Goal: Information Seeking & Learning: Learn about a topic

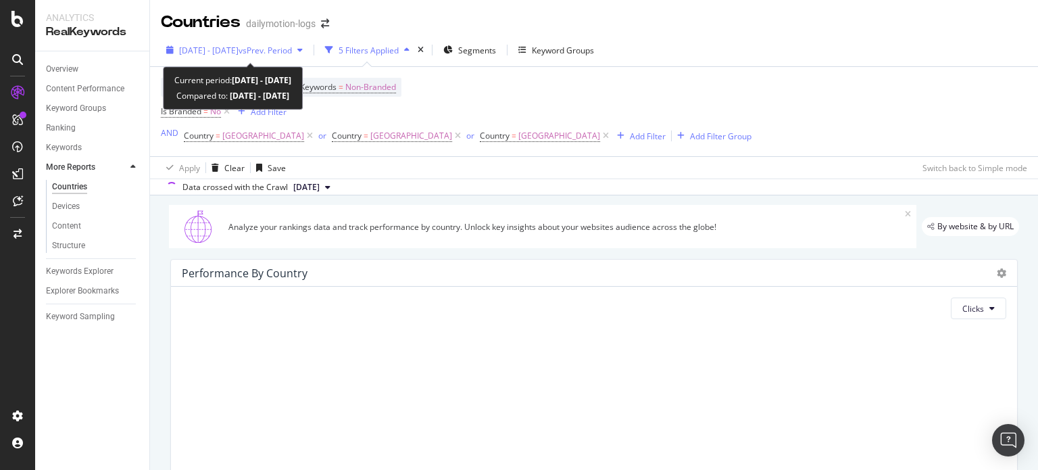
click at [235, 45] on span "2025 Jan. 1st - Jan. 31st" at bounding box center [208, 50] width 59 height 11
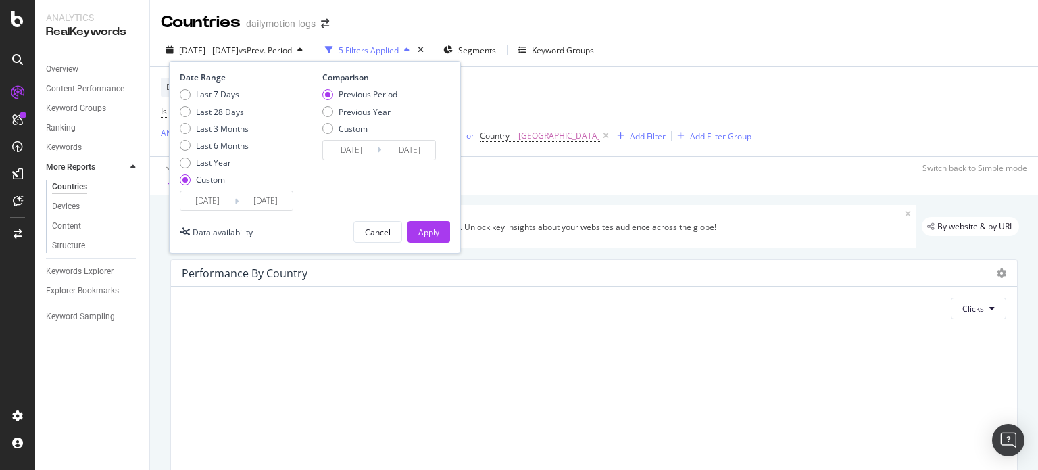
click at [217, 206] on input "2025/01/01" at bounding box center [207, 200] width 54 height 19
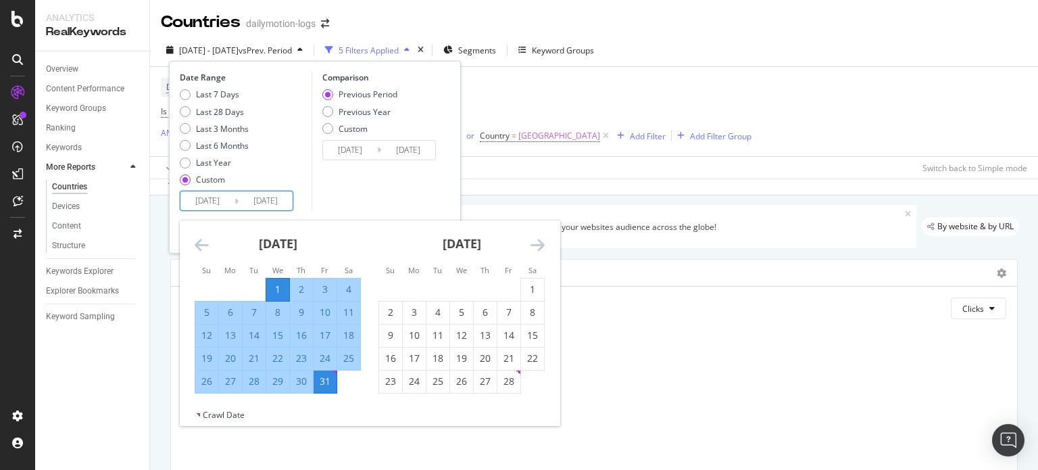
click at [543, 248] on icon "Move forward to switch to the next month." at bounding box center [538, 245] width 14 height 16
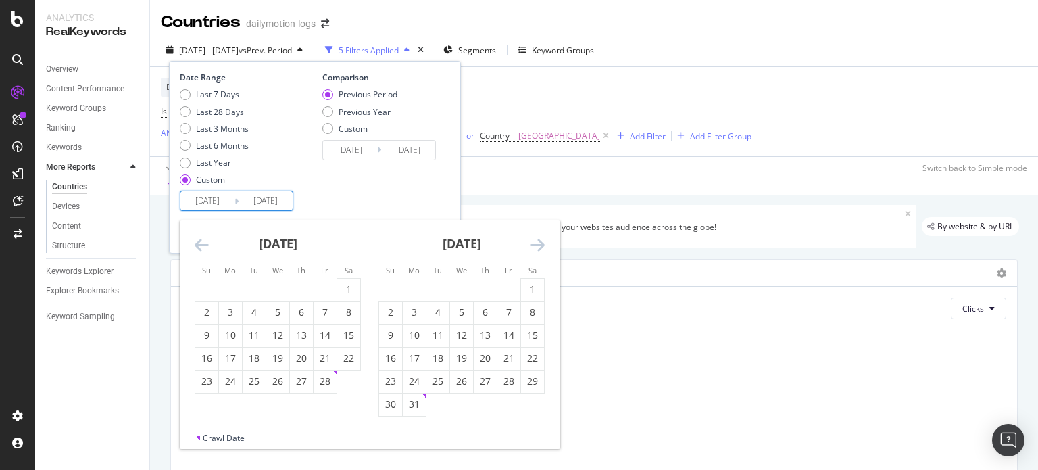
click at [543, 248] on icon "Move forward to switch to the next month." at bounding box center [538, 245] width 14 height 16
click at [438, 290] on div "1" at bounding box center [438, 290] width 23 height 14
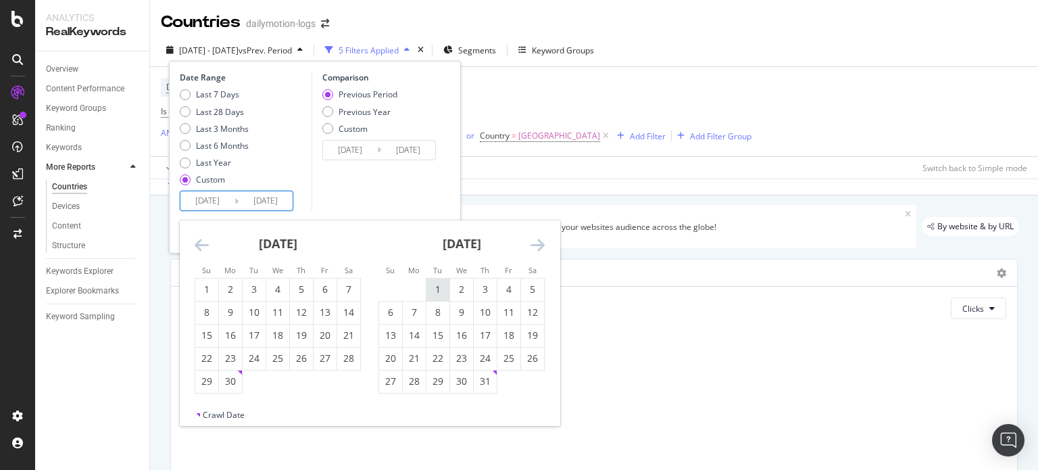
type input "[DATE]"
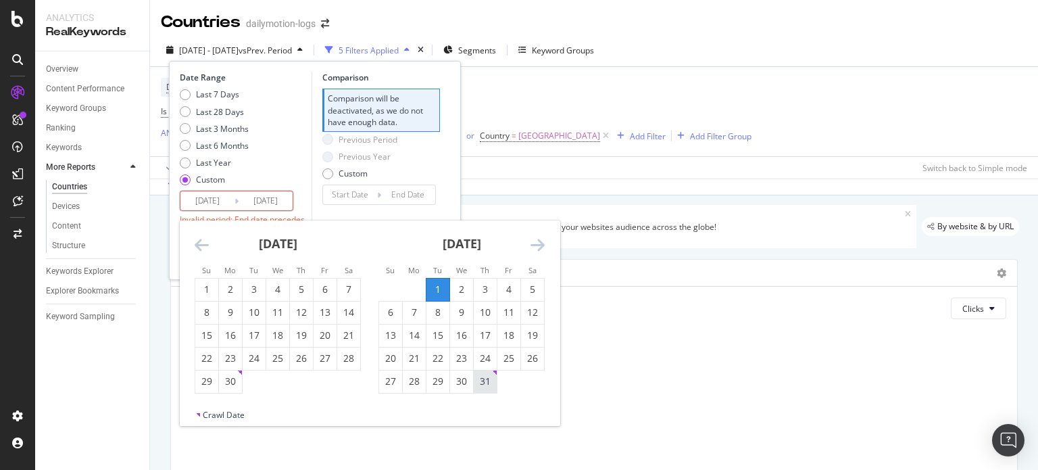
click at [489, 380] on div "31" at bounding box center [485, 381] width 23 height 14
type input "[DATE]"
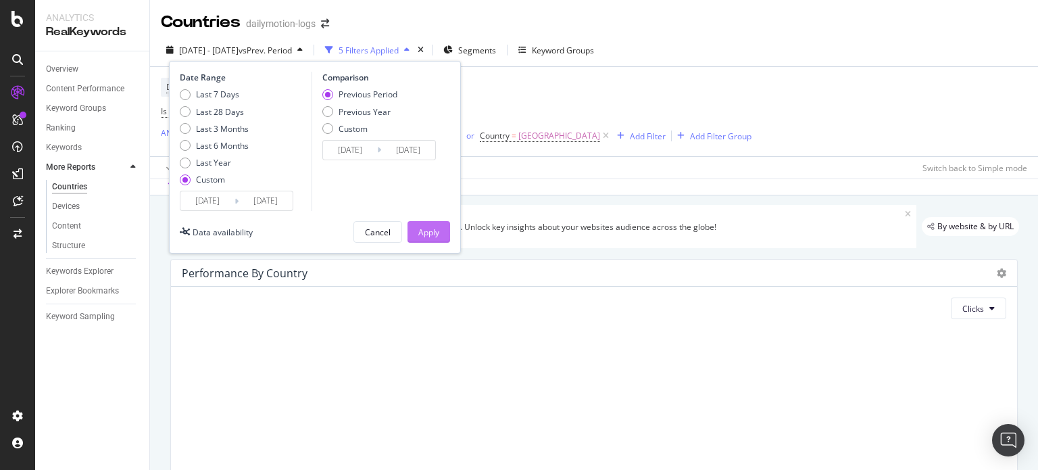
click at [439, 235] on button "Apply" at bounding box center [429, 232] width 43 height 22
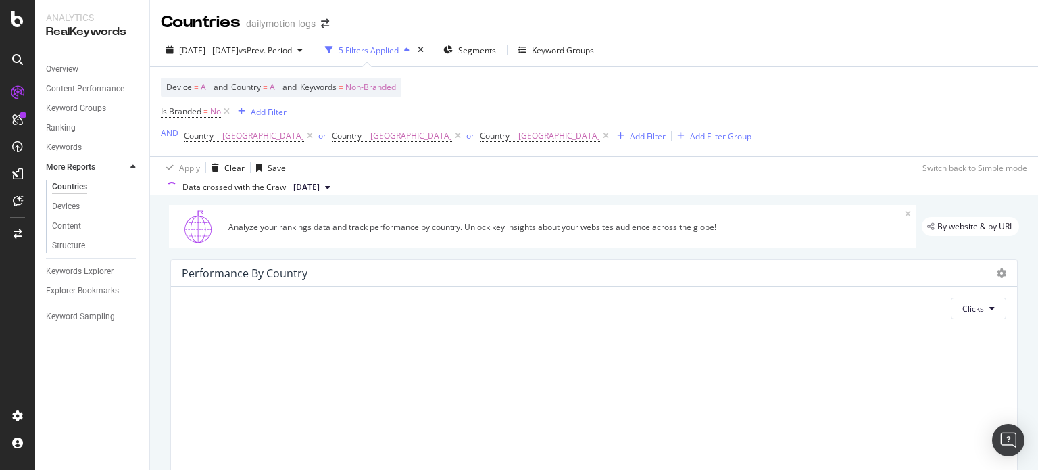
click at [905, 214] on icon at bounding box center [908, 214] width 6 height 8
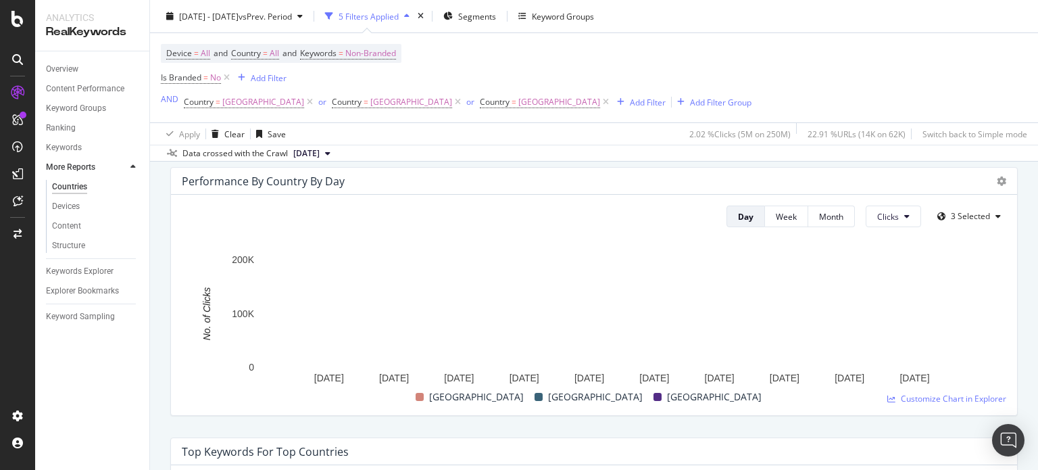
scroll to position [811, 0]
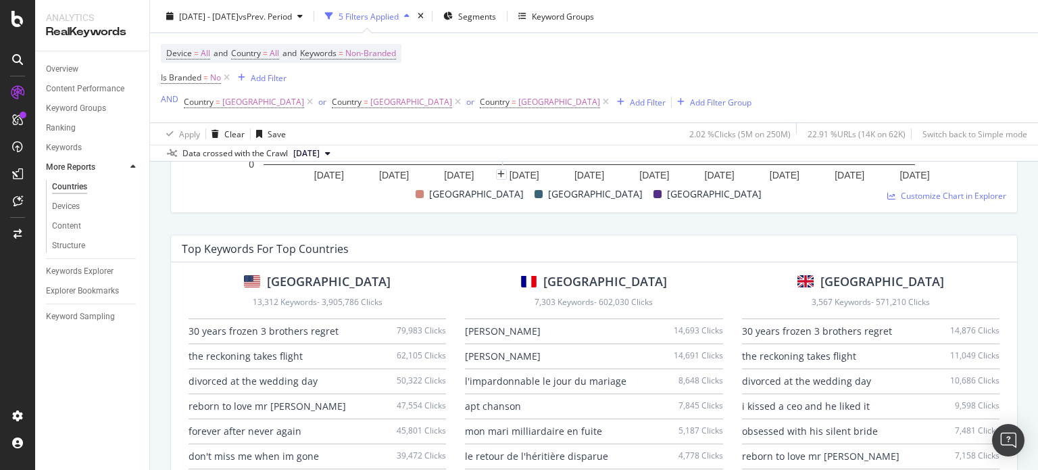
click at [410, 14] on icon "button" at bounding box center [406, 16] width 5 height 8
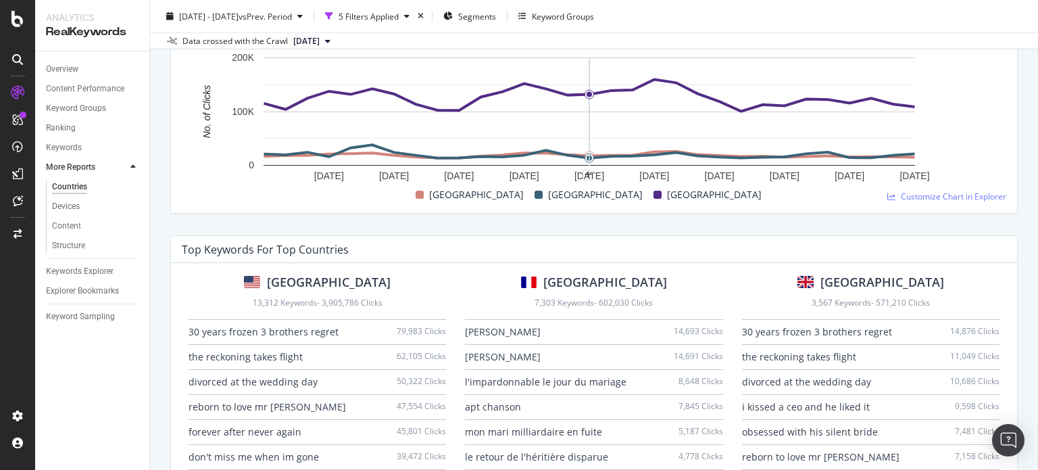
scroll to position [901, 0]
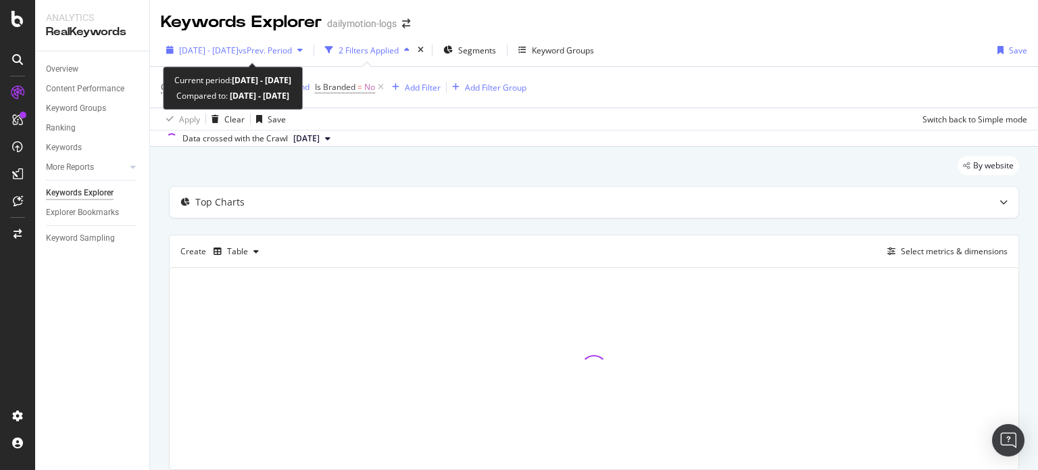
click at [273, 45] on span "vs Prev. Period" at bounding box center [265, 50] width 53 height 11
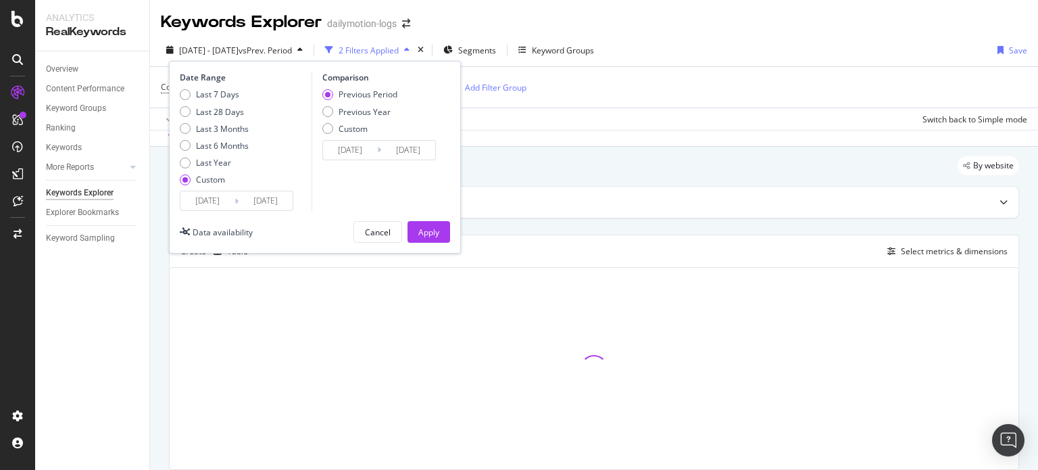
click at [213, 200] on input "2025/04/01" at bounding box center [207, 200] width 54 height 19
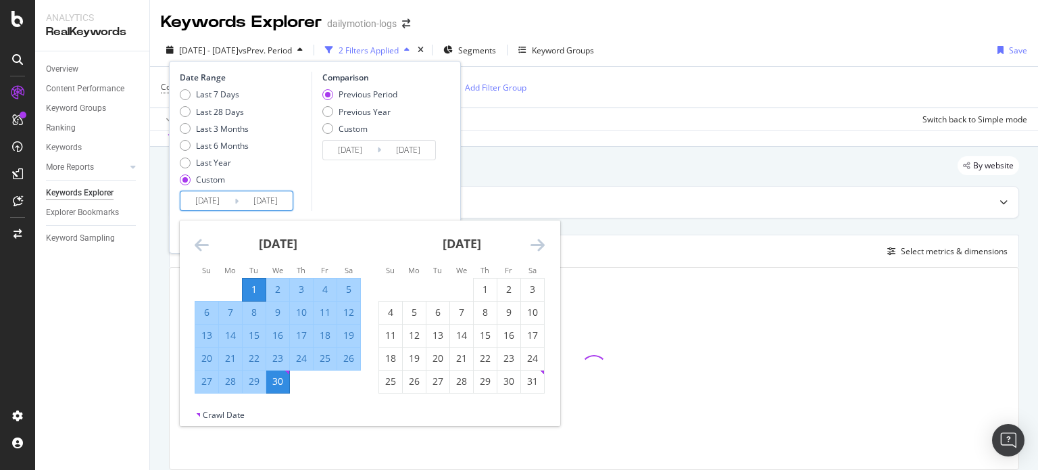
click at [538, 242] on icon "Move forward to switch to the next month." at bounding box center [538, 245] width 14 height 16
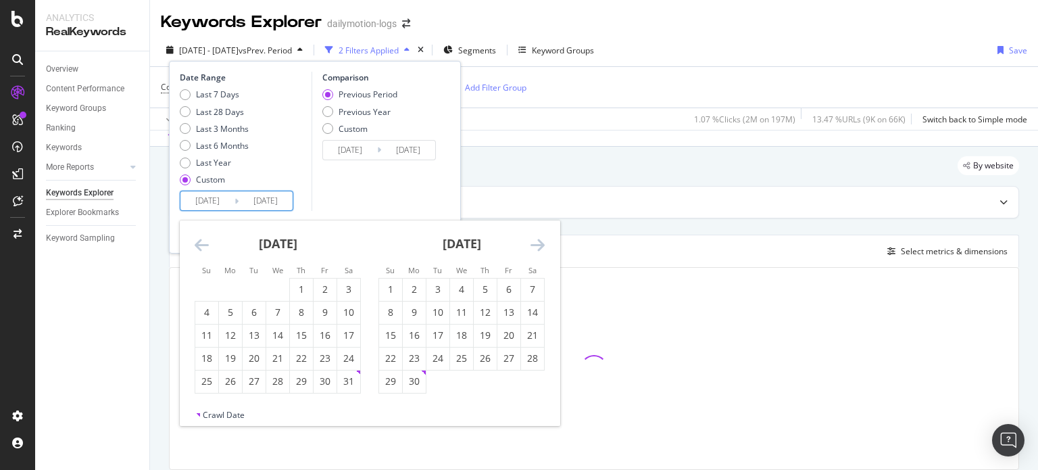
click at [537, 242] on icon "Move forward to switch to the next month." at bounding box center [538, 245] width 14 height 16
click at [436, 291] on div "1" at bounding box center [438, 290] width 23 height 14
type input "[DATE]"
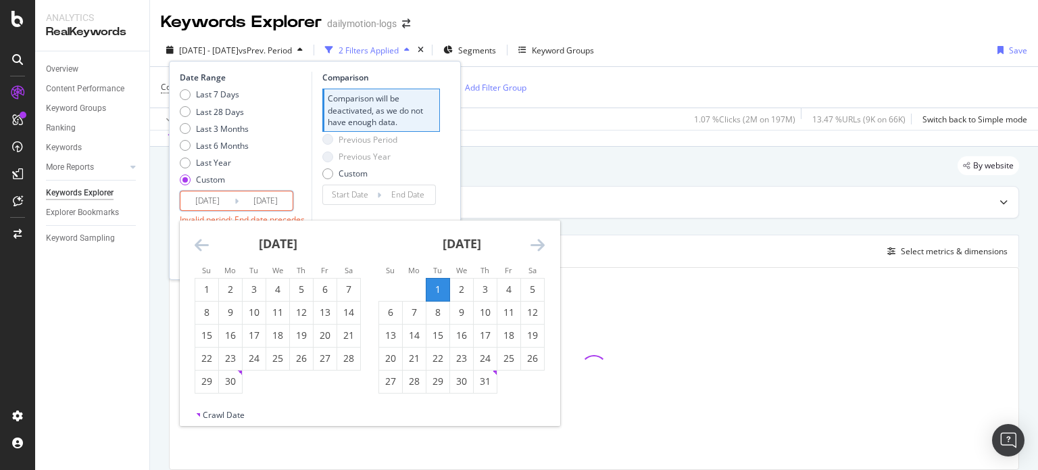
click at [475, 382] on div "31" at bounding box center [485, 381] width 23 height 14
type input "[DATE]"
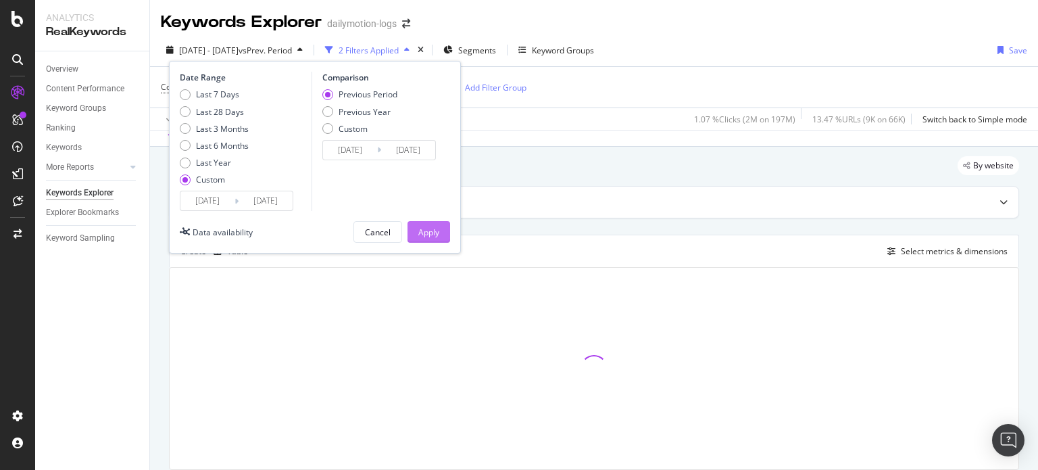
click at [449, 237] on button "Apply" at bounding box center [429, 232] width 43 height 22
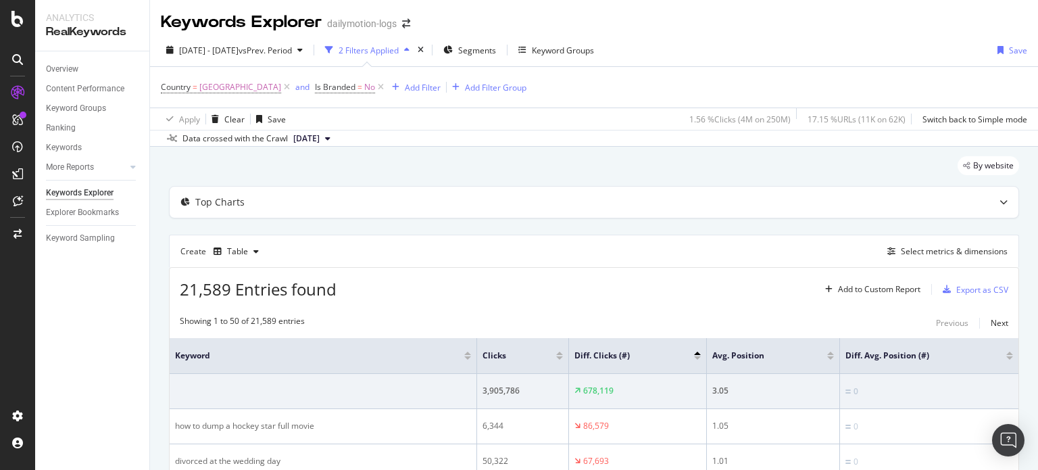
click at [410, 53] on icon "button" at bounding box center [406, 50] width 5 height 8
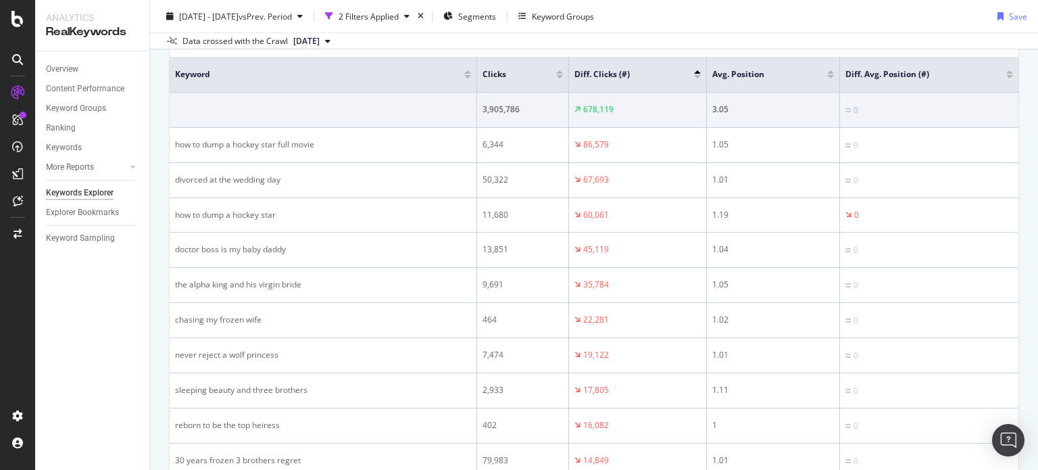
scroll to position [231, 0]
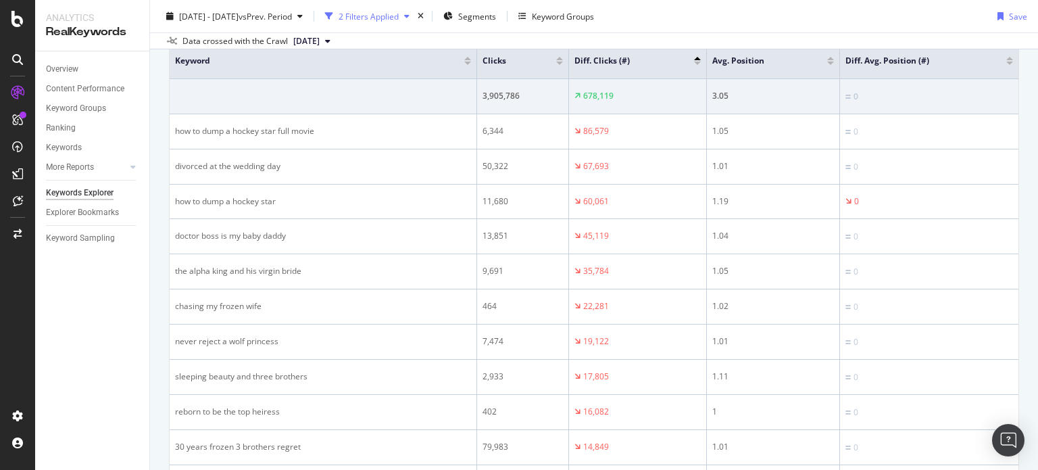
click at [410, 20] on icon "button" at bounding box center [406, 16] width 5 height 8
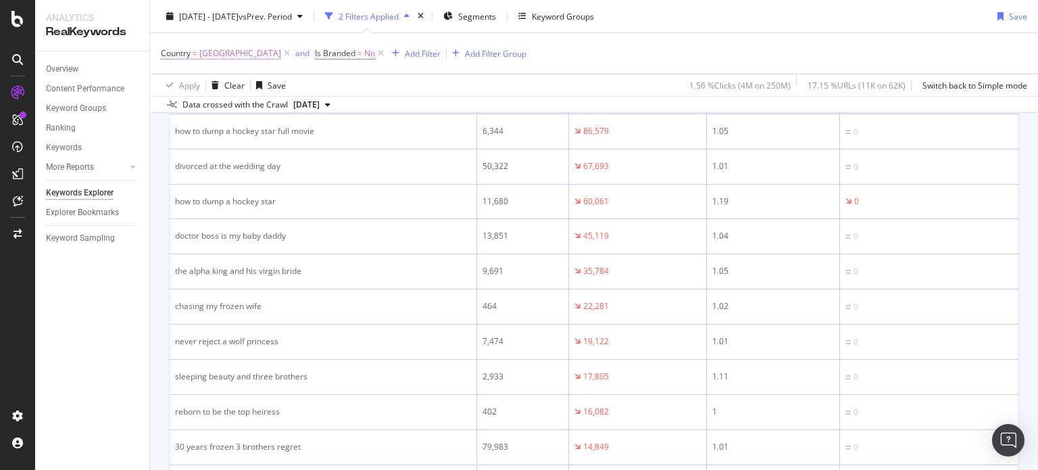
click at [246, 55] on span "[GEOGRAPHIC_DATA]" at bounding box center [240, 53] width 82 height 19
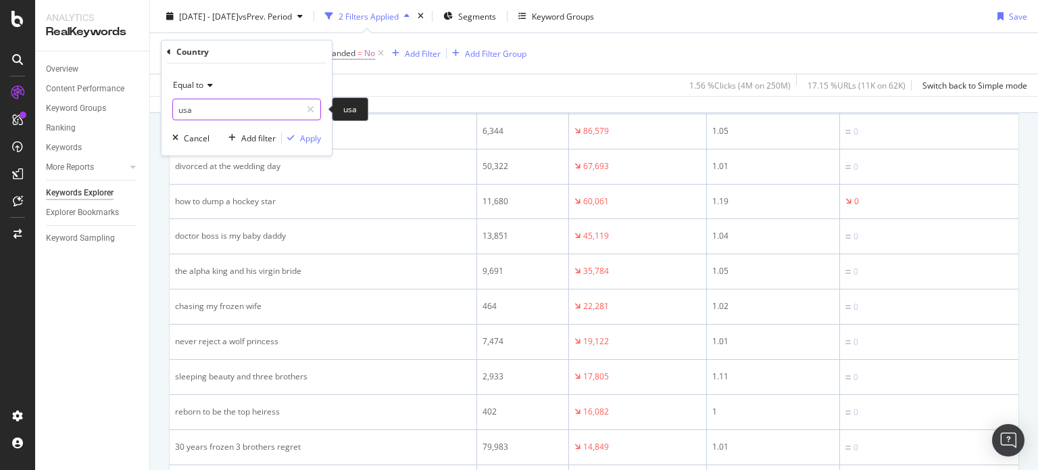
click at [237, 104] on input "usa" at bounding box center [237, 110] width 128 height 22
type input "[GEOGRAPHIC_DATA]"
click at [187, 125] on span "[GEOGRAPHIC_DATA]" at bounding box center [225, 127] width 99 height 11
drag, startPoint x: 311, startPoint y: 139, endPoint x: 356, endPoint y: 145, distance: 45.7
click at [312, 140] on div "Apply" at bounding box center [310, 137] width 21 height 11
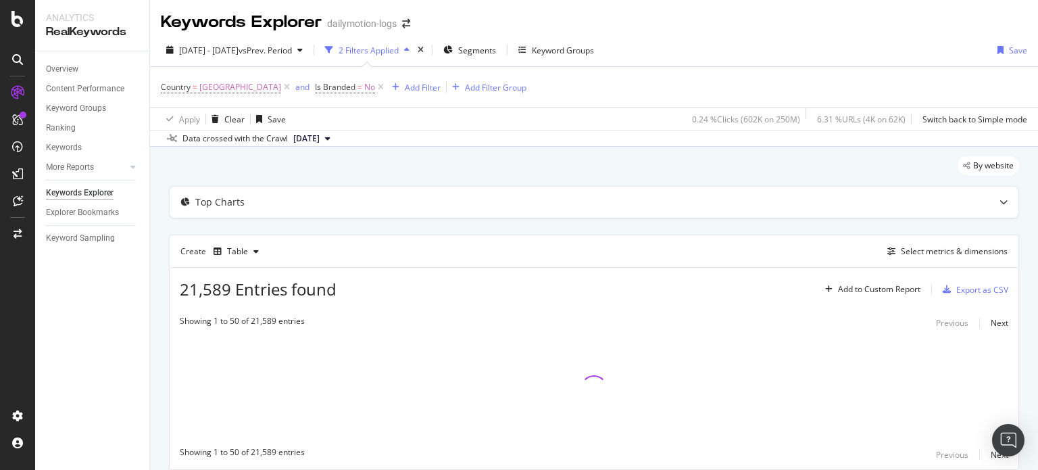
click at [410, 51] on icon "button" at bounding box center [406, 50] width 5 height 8
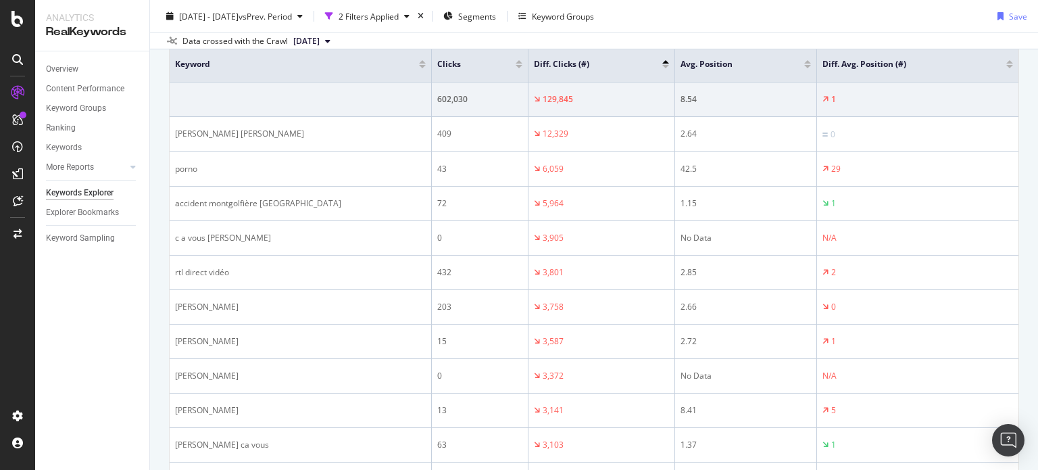
scroll to position [226, 0]
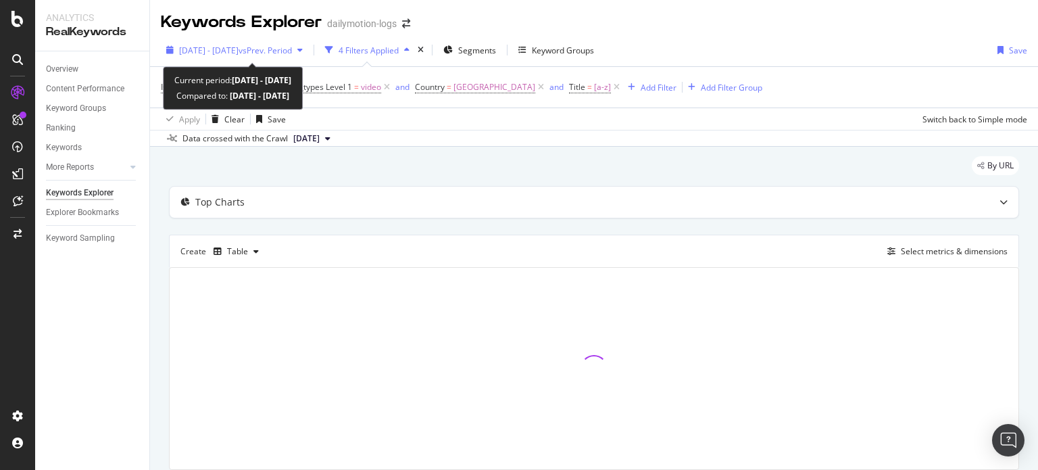
click at [274, 47] on span "vs Prev. Period" at bounding box center [265, 50] width 53 height 11
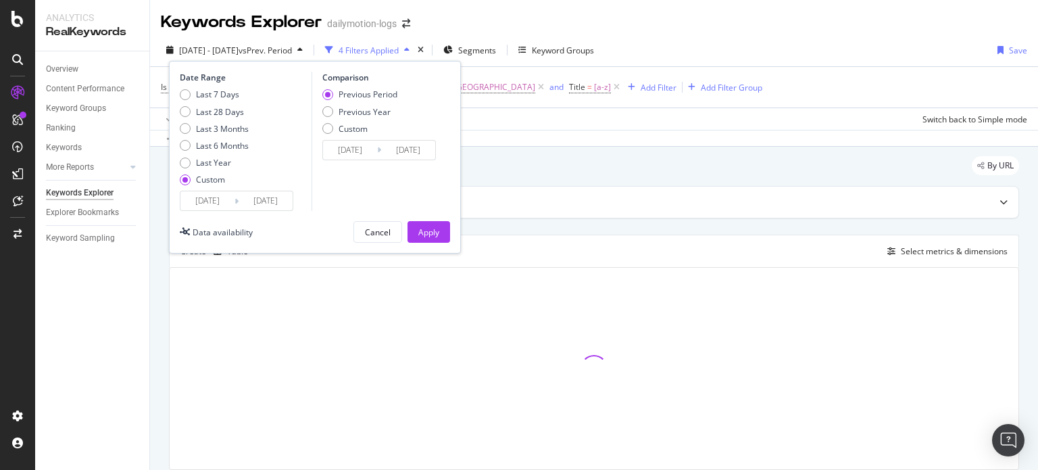
click at [201, 198] on input "[DATE]" at bounding box center [207, 200] width 54 height 19
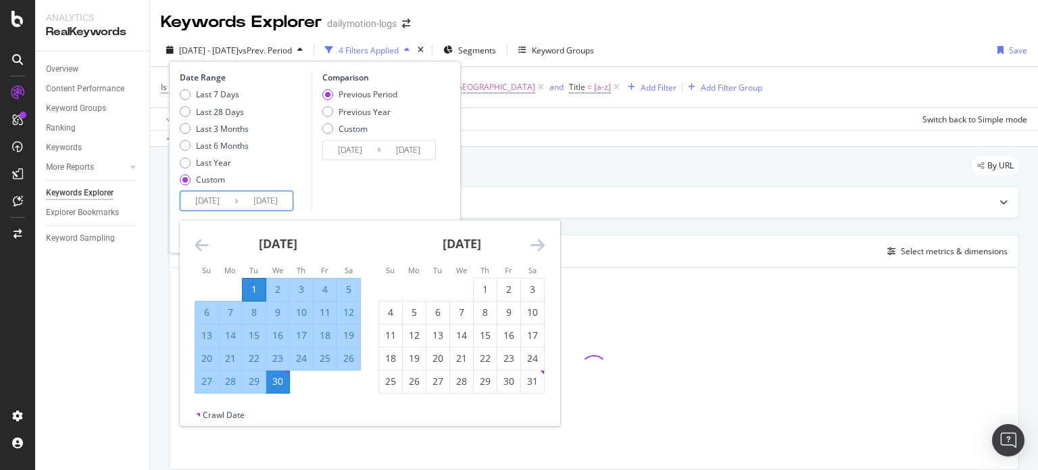
click at [534, 241] on icon "Move forward to switch to the next month." at bounding box center [538, 245] width 14 height 16
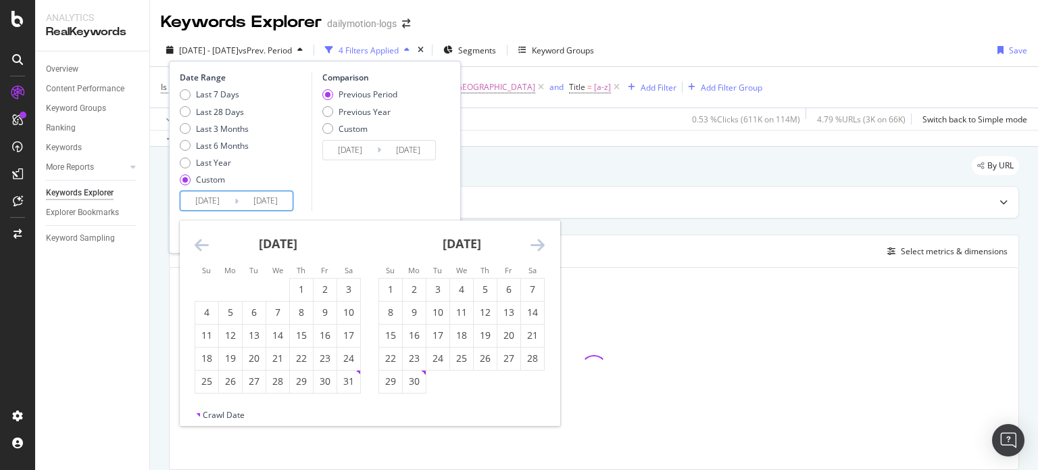
click at [535, 241] on icon "Move forward to switch to the next month." at bounding box center [538, 245] width 14 height 16
click at [435, 289] on div "1" at bounding box center [438, 290] width 23 height 14
type input "[DATE]"
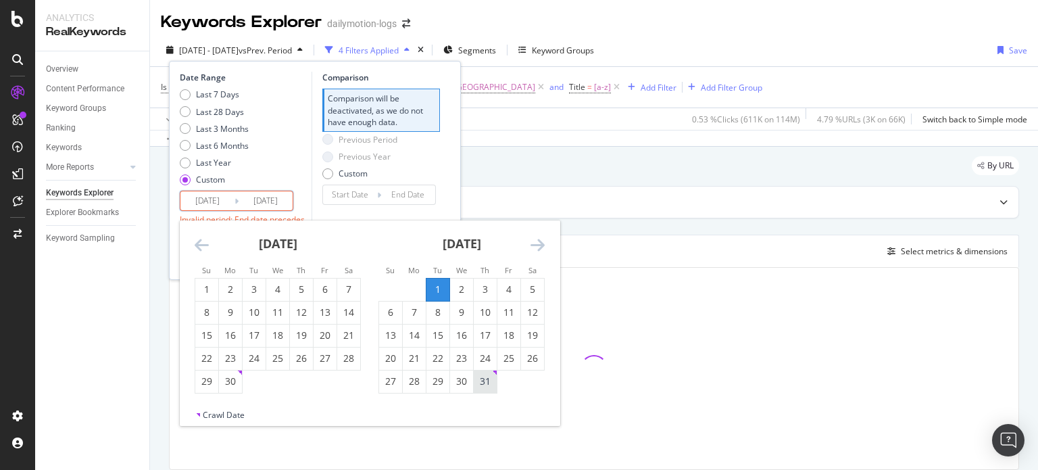
click at [489, 388] on div "31" at bounding box center [485, 381] width 23 height 22
type input "[DATE]"
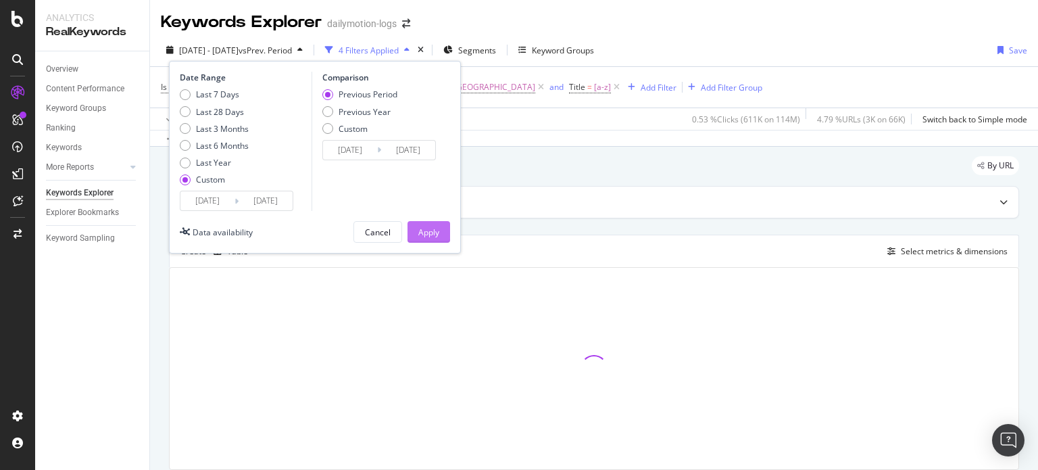
click at [436, 232] on div "Apply" at bounding box center [428, 231] width 21 height 11
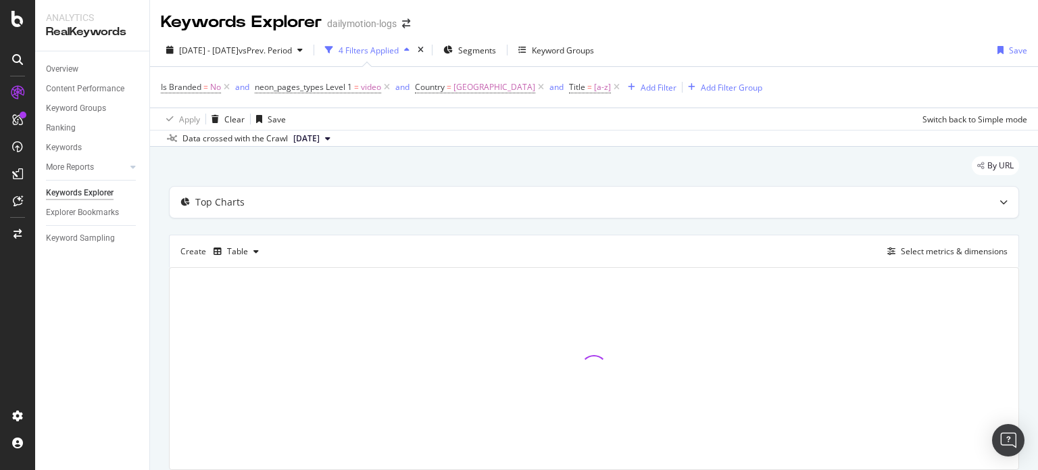
click at [410, 52] on icon "button" at bounding box center [406, 50] width 5 height 8
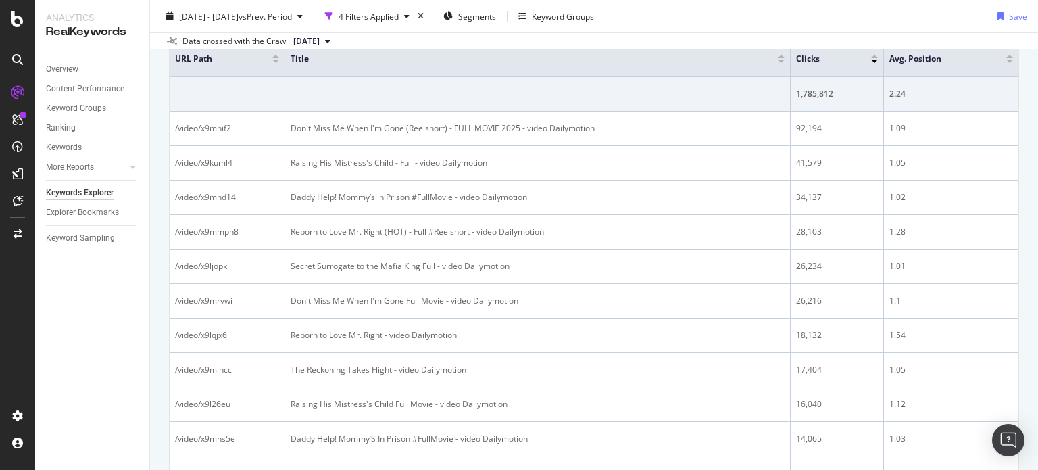
scroll to position [231, 0]
click at [410, 17] on icon "button" at bounding box center [406, 16] width 5 height 8
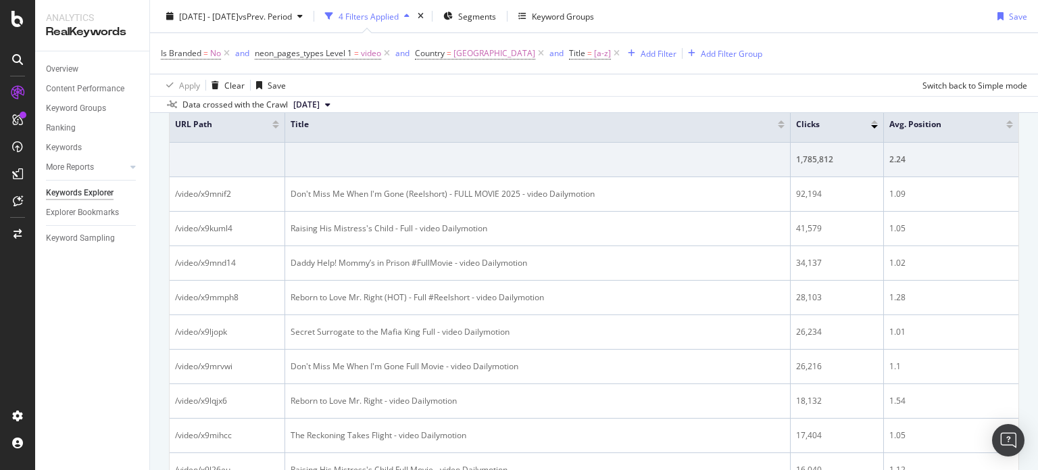
scroll to position [295, 0]
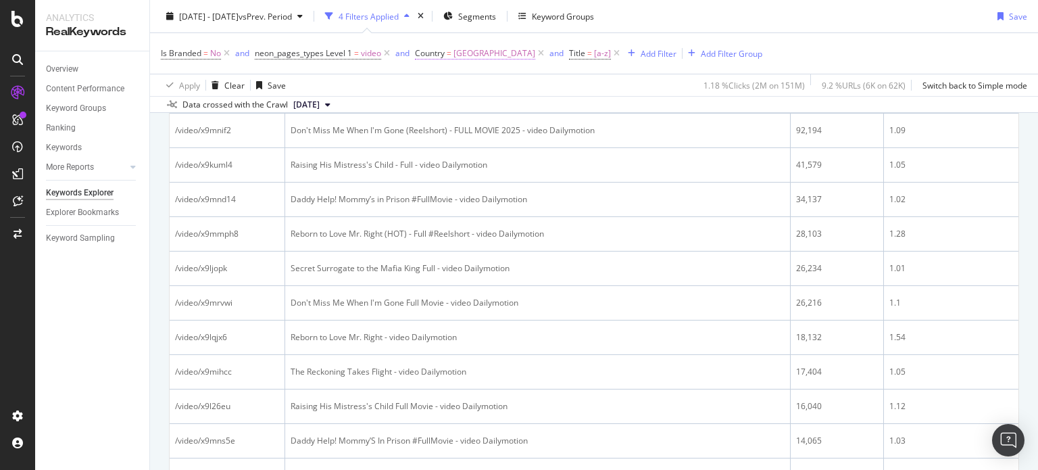
click at [523, 51] on span "[GEOGRAPHIC_DATA]" at bounding box center [495, 53] width 82 height 19
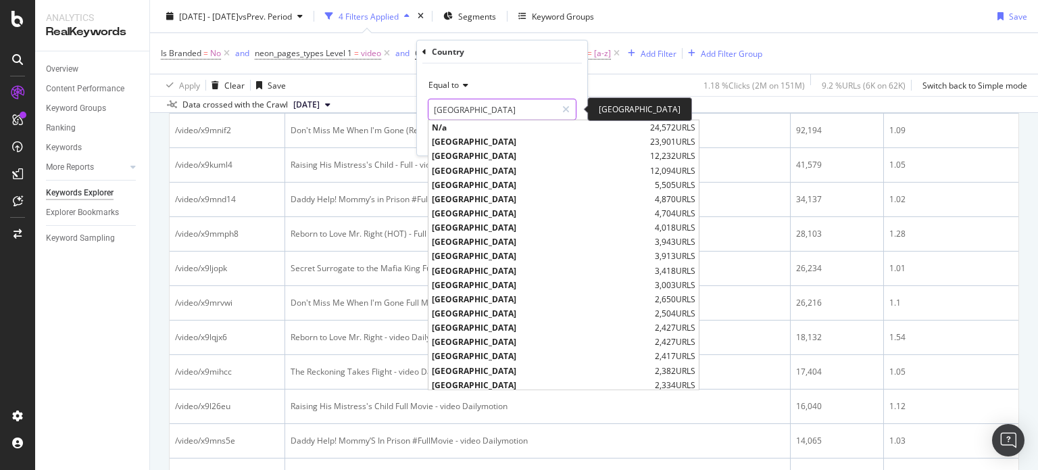
click at [493, 100] on input "[GEOGRAPHIC_DATA]" at bounding box center [493, 110] width 128 height 22
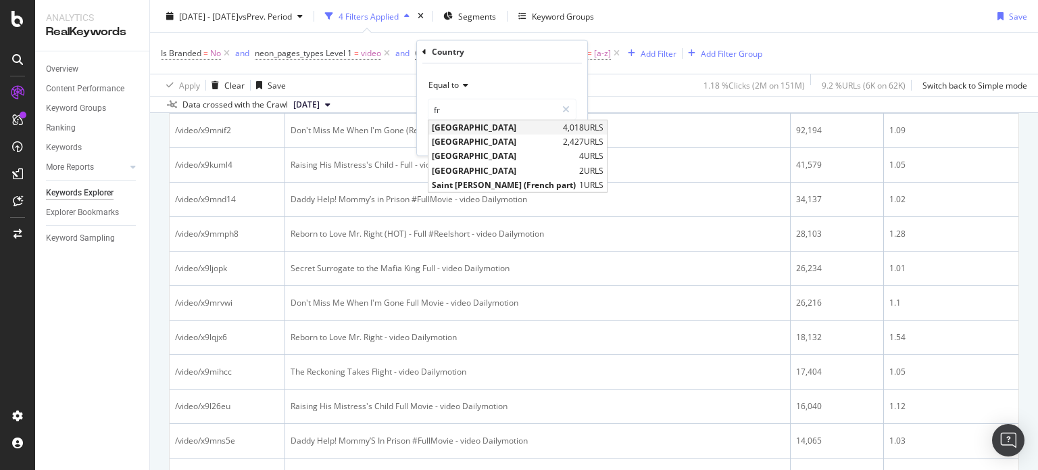
click at [441, 124] on span "[GEOGRAPHIC_DATA]" at bounding box center [496, 127] width 128 height 11
type input "[GEOGRAPHIC_DATA]"
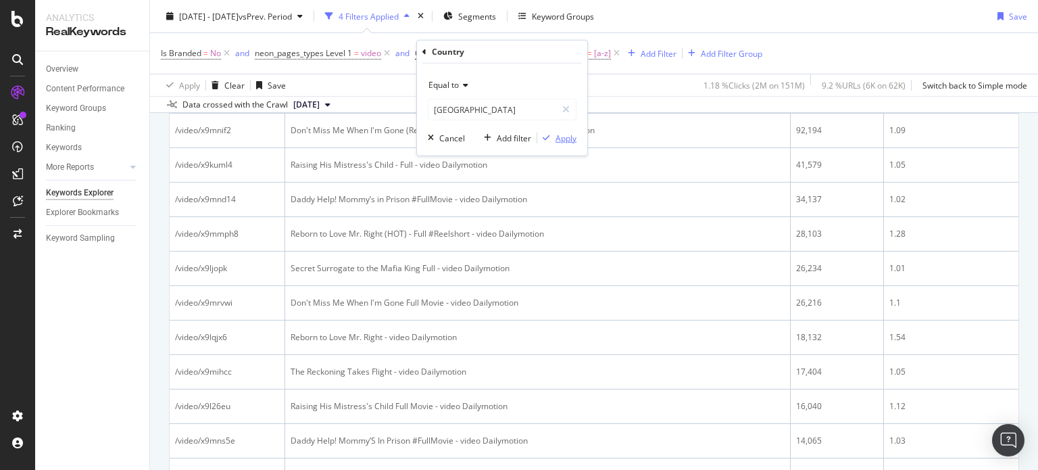
drag, startPoint x: 558, startPoint y: 136, endPoint x: 625, endPoint y: 139, distance: 67.0
click at [558, 136] on div "Apply" at bounding box center [566, 137] width 21 height 11
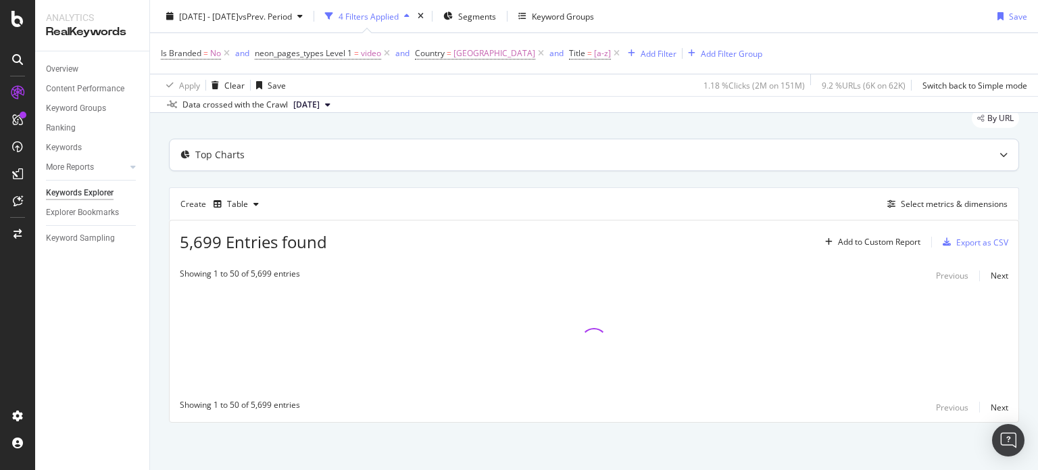
scroll to position [47, 0]
click at [410, 15] on icon "button" at bounding box center [406, 16] width 5 height 8
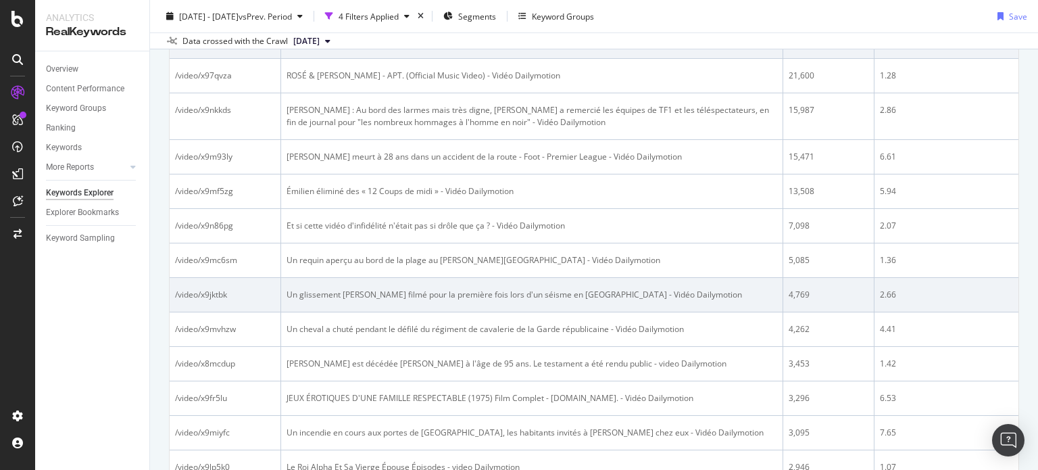
scroll to position [361, 0]
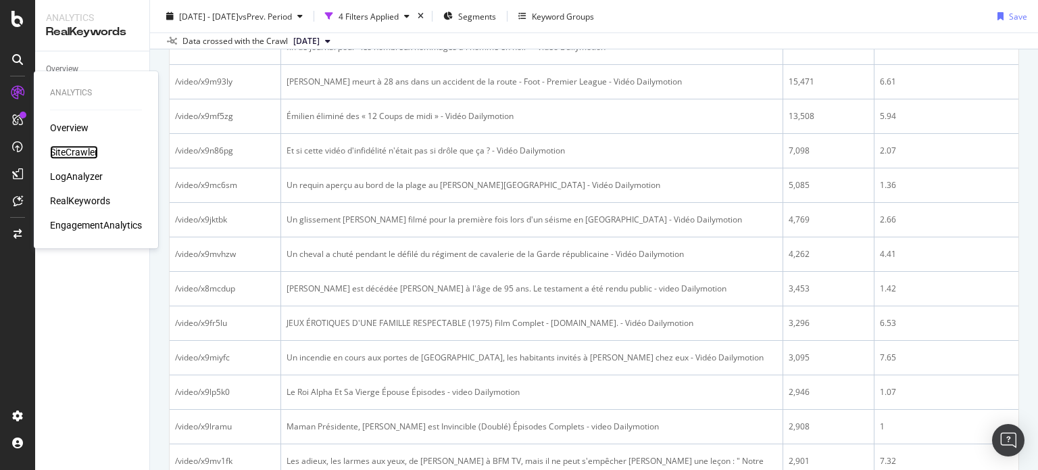
click at [84, 151] on div "SiteCrawler" at bounding box center [74, 152] width 48 height 14
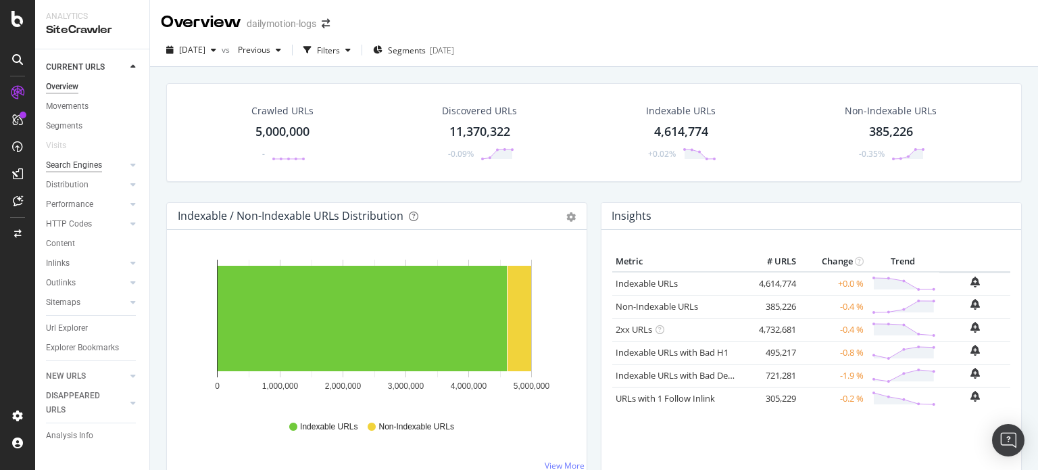
click at [85, 167] on div "Search Engines" at bounding box center [74, 165] width 56 height 14
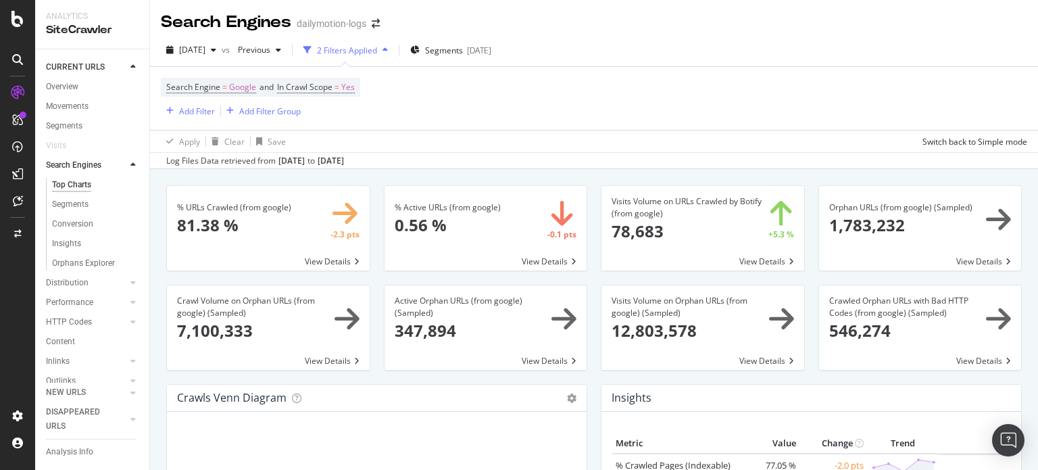
click at [470, 162] on div "Log Files Data retrieved from [DATE] to [DATE]" at bounding box center [594, 160] width 888 height 16
click at [67, 83] on div "Overview" at bounding box center [62, 87] width 32 height 14
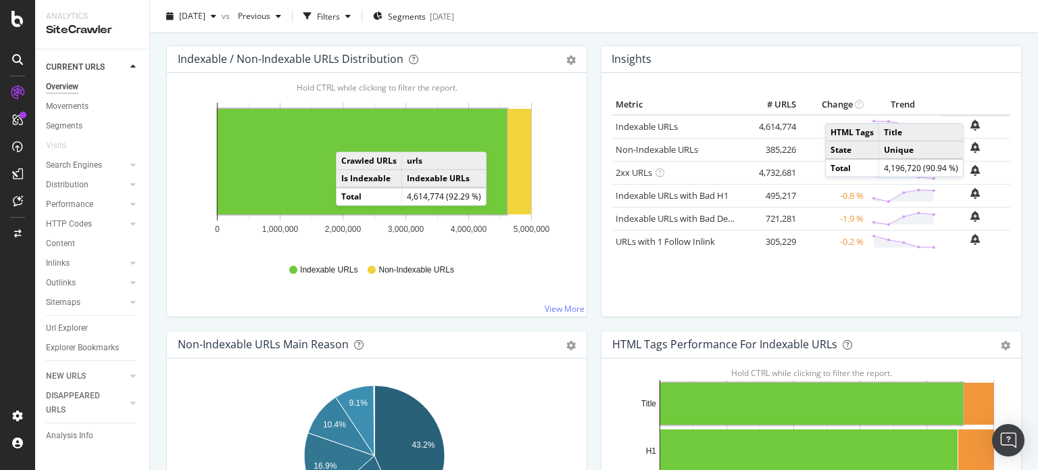
scroll to position [68, 0]
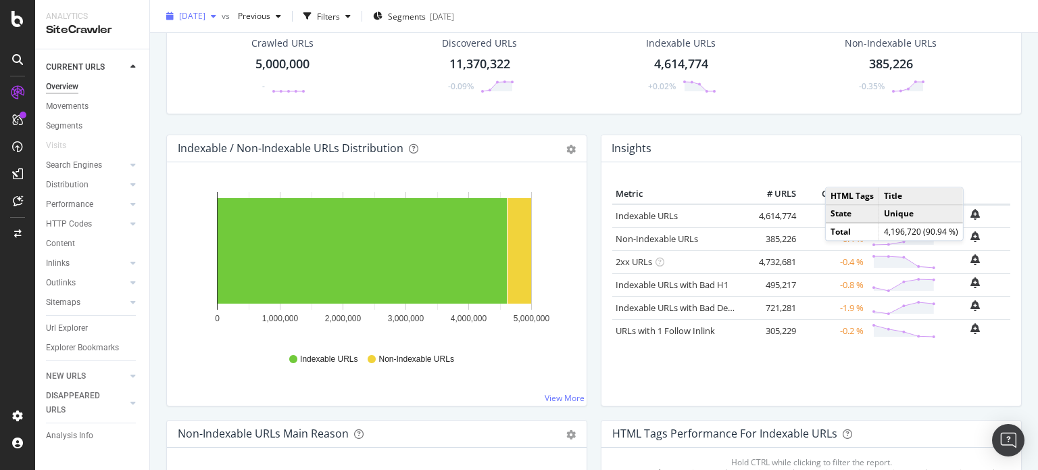
click at [205, 18] on span "[DATE]" at bounding box center [192, 15] width 26 height 11
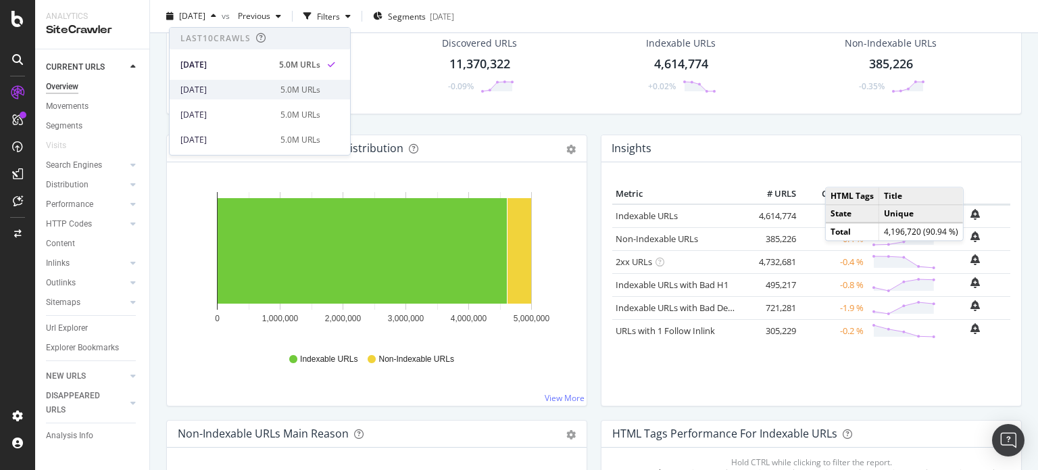
click at [214, 89] on div "[DATE]" at bounding box center [226, 90] width 92 height 12
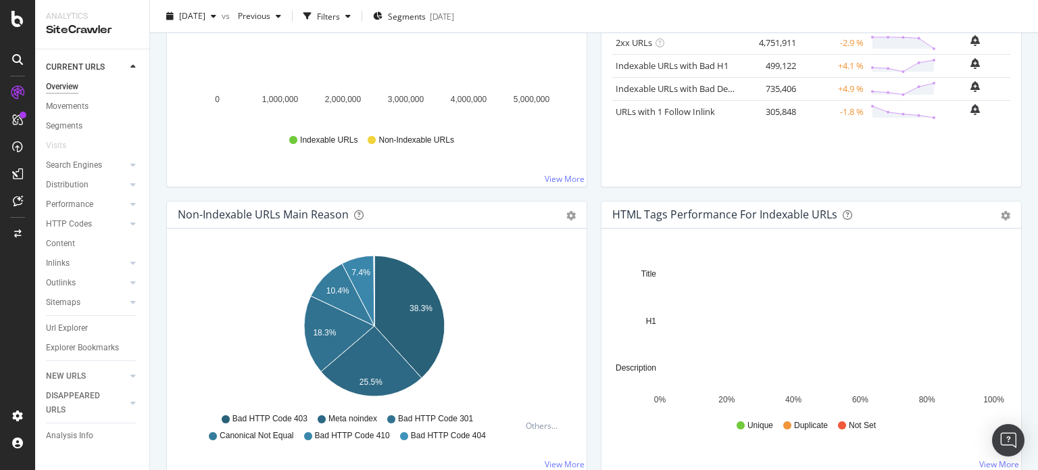
scroll to position [270, 0]
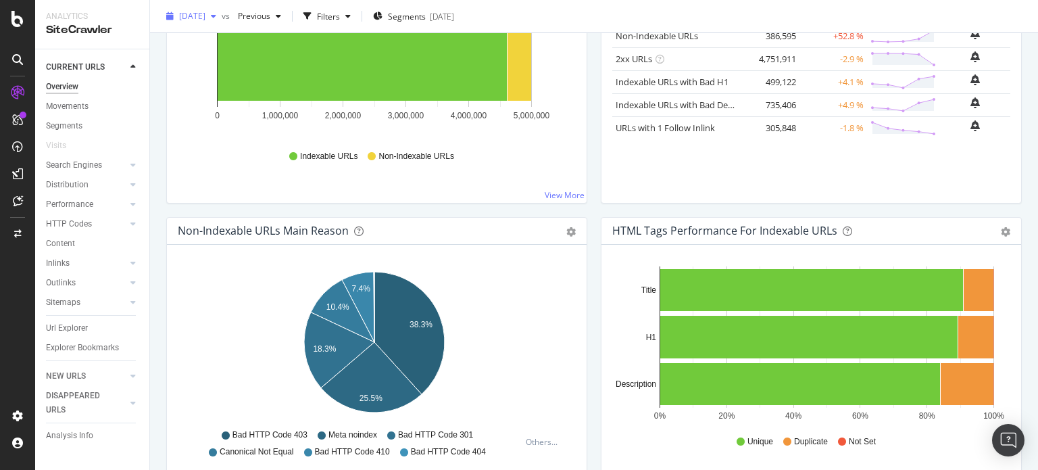
click at [197, 14] on span "[DATE]" at bounding box center [192, 15] width 26 height 11
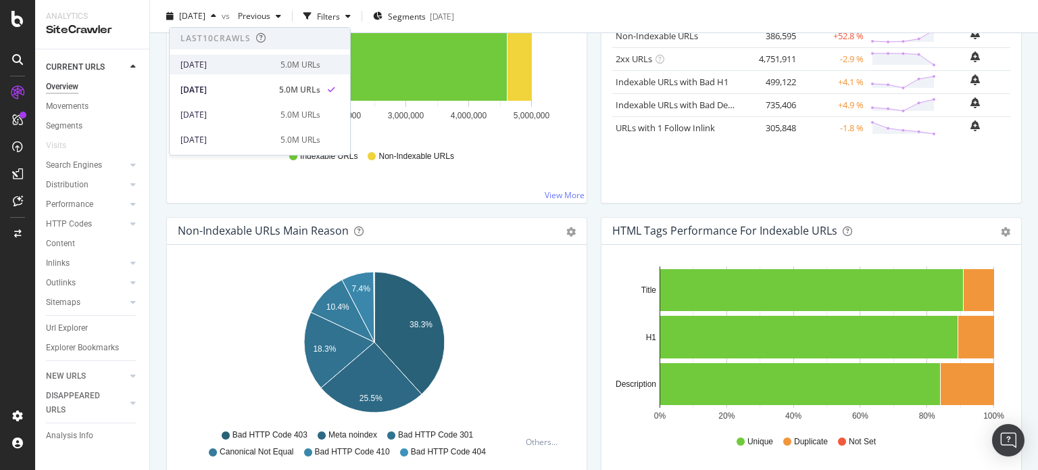
click at [220, 64] on div "[DATE]" at bounding box center [226, 65] width 92 height 12
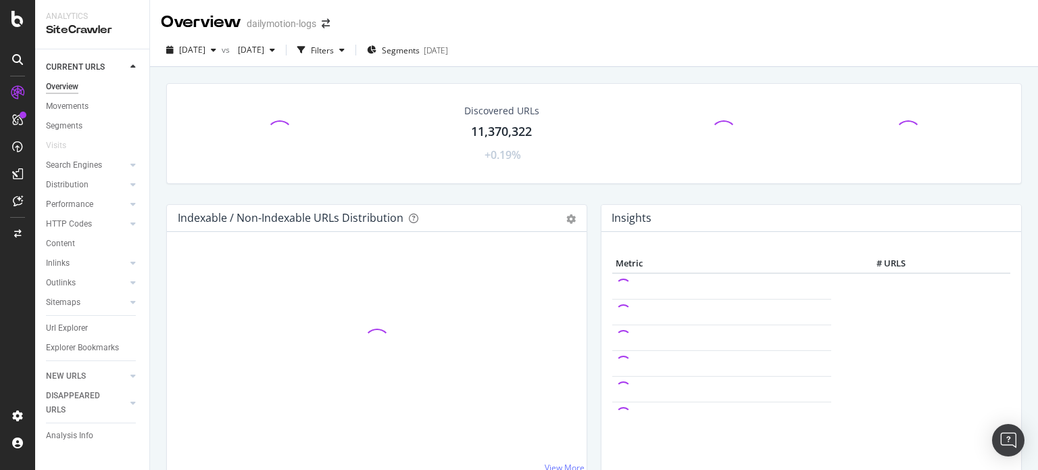
scroll to position [203, 0]
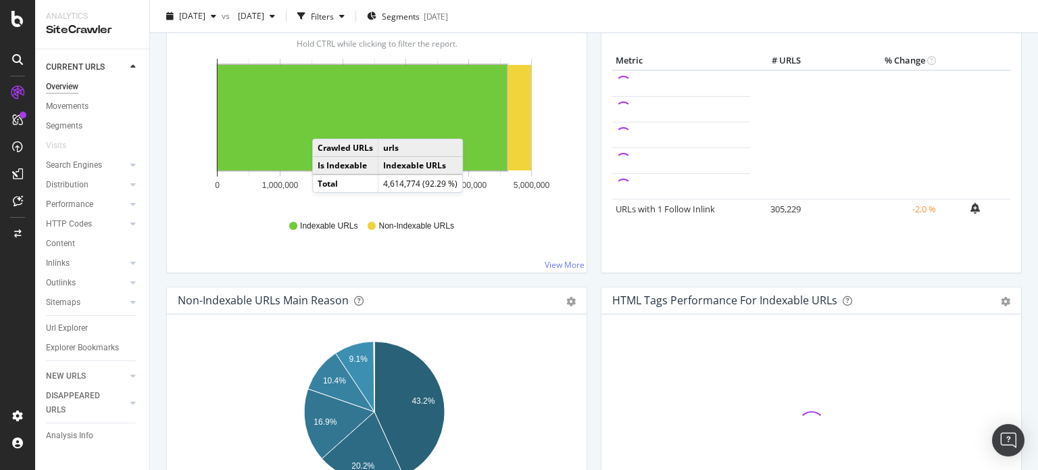
click at [326, 124] on rect "A chart." at bounding box center [362, 117] width 289 height 105
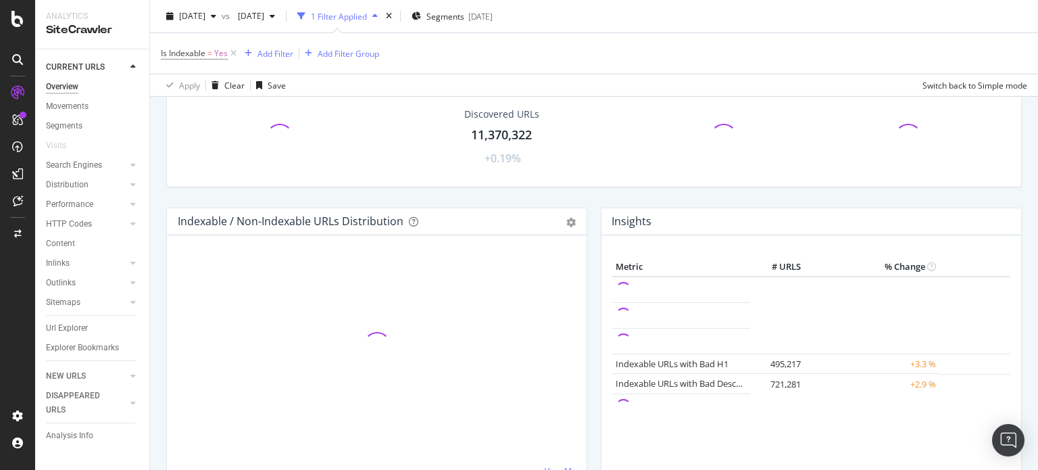
scroll to position [266, 0]
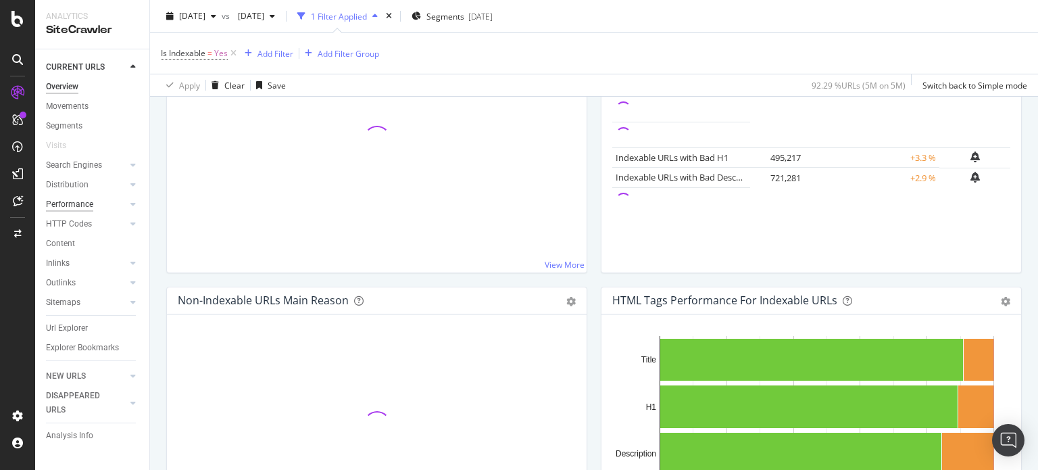
click at [78, 201] on div "Performance" at bounding box center [69, 204] width 47 height 14
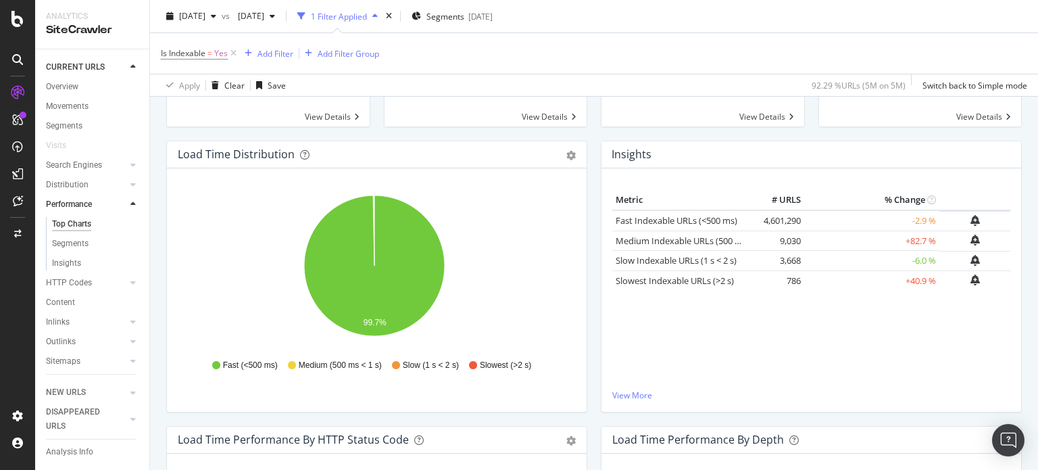
scroll to position [64, 0]
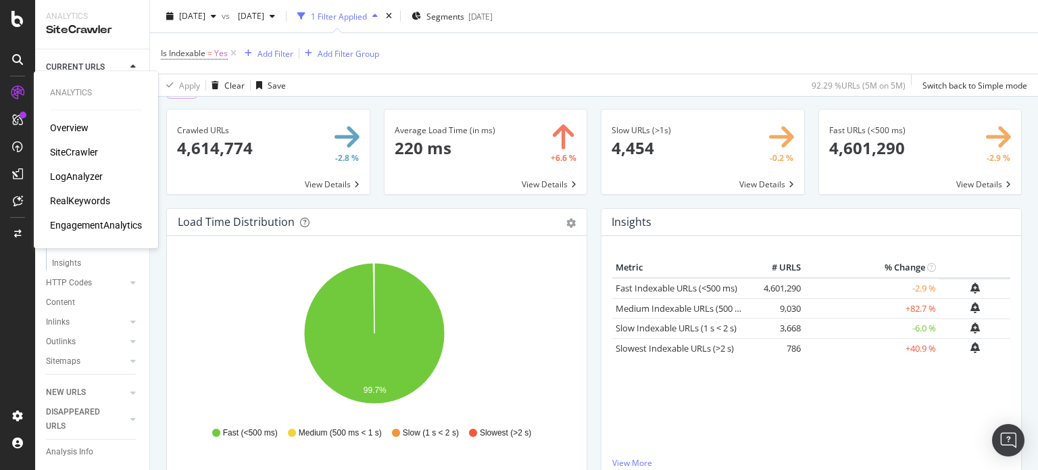
click at [77, 176] on div "LogAnalyzer" at bounding box center [76, 177] width 53 height 14
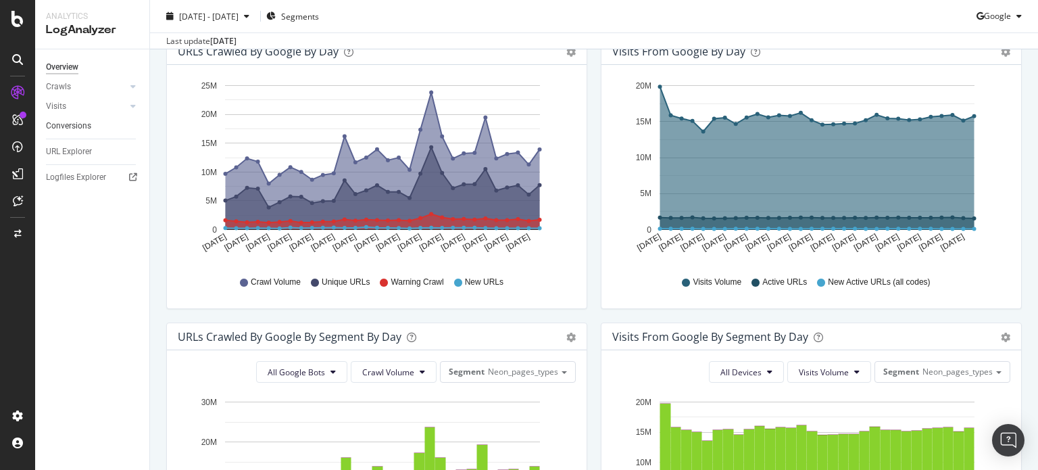
scroll to position [135, 0]
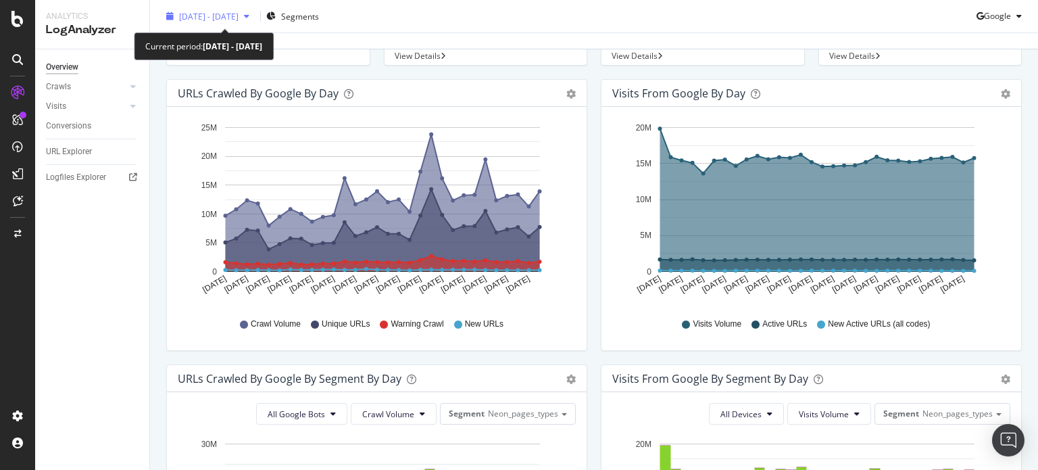
click at [239, 16] on span "[DATE] - [DATE]" at bounding box center [208, 15] width 59 height 11
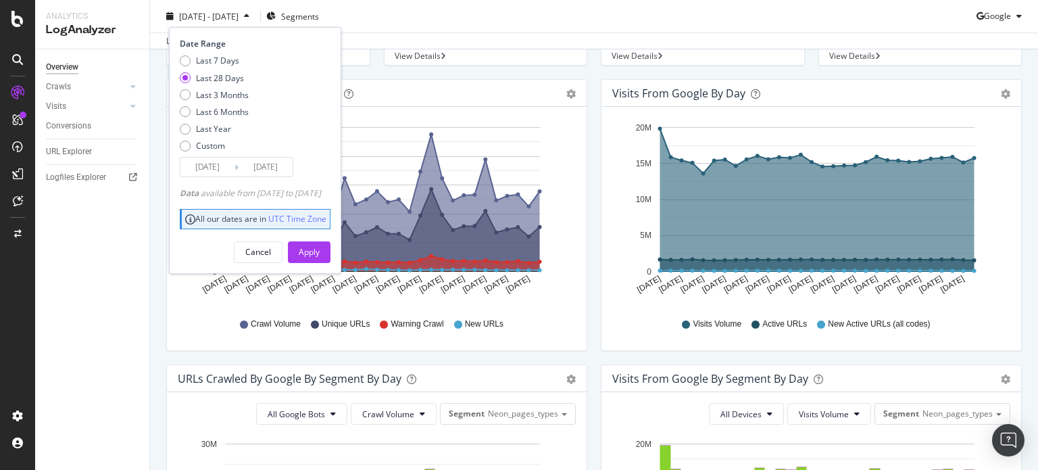
click at [210, 167] on input "[DATE]" at bounding box center [207, 166] width 54 height 19
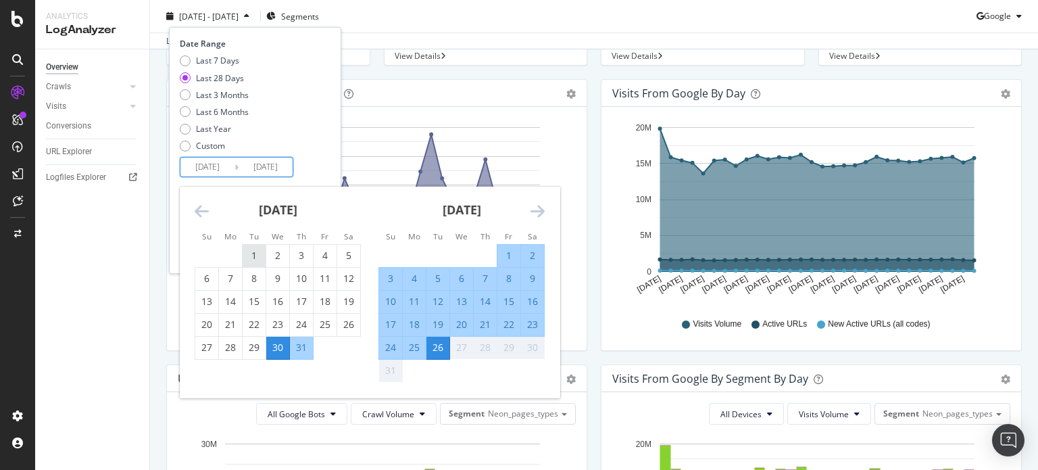
click at [256, 256] on div "1" at bounding box center [254, 256] width 23 height 14
type input "[DATE]"
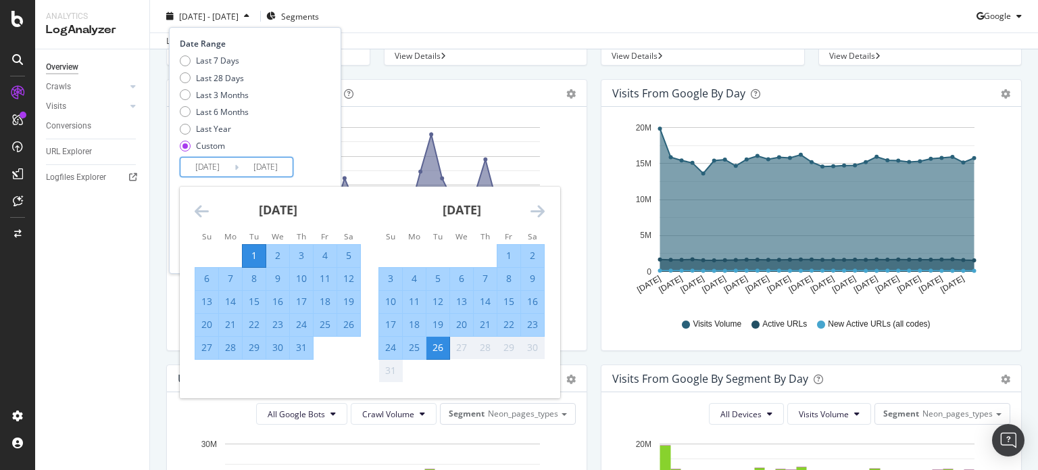
click at [300, 347] on div "31" at bounding box center [301, 348] width 23 height 14
type input "[DATE]"
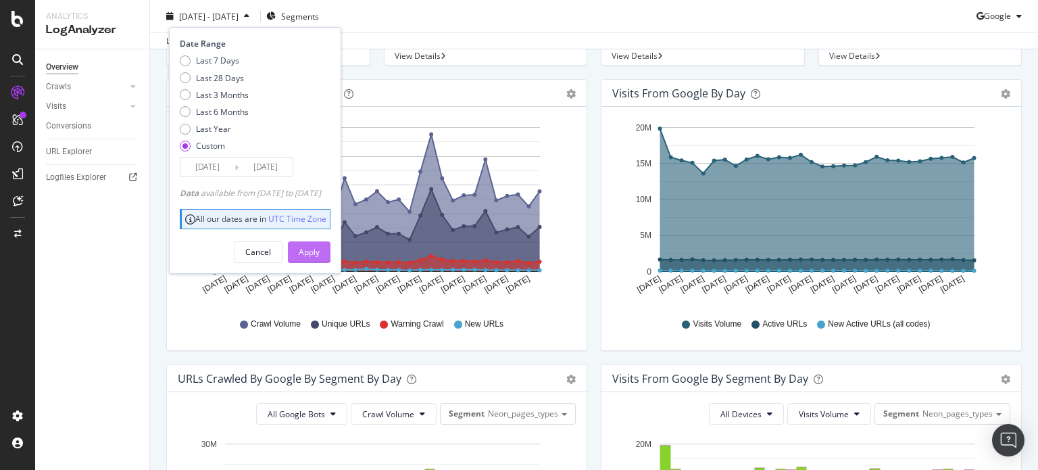
click at [331, 251] on button "Apply" at bounding box center [309, 252] width 43 height 22
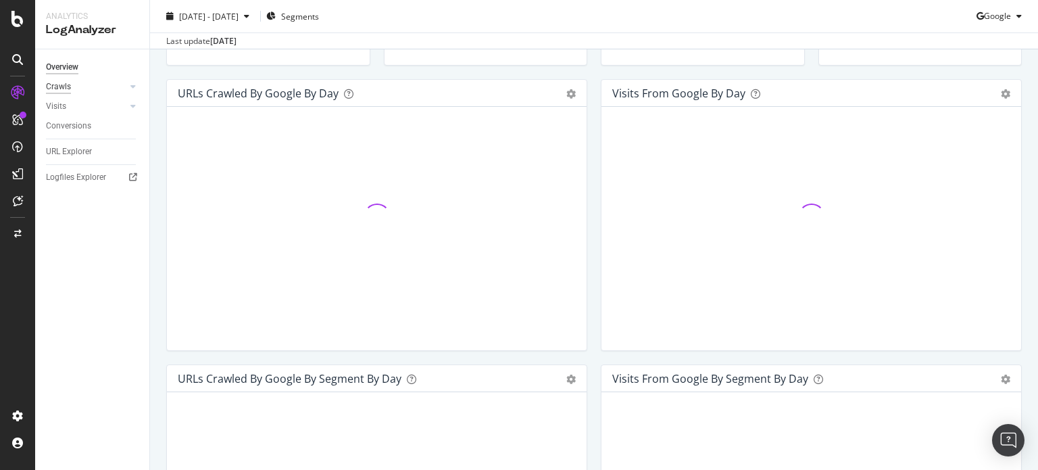
click at [60, 84] on div "Crawls" at bounding box center [58, 87] width 25 height 14
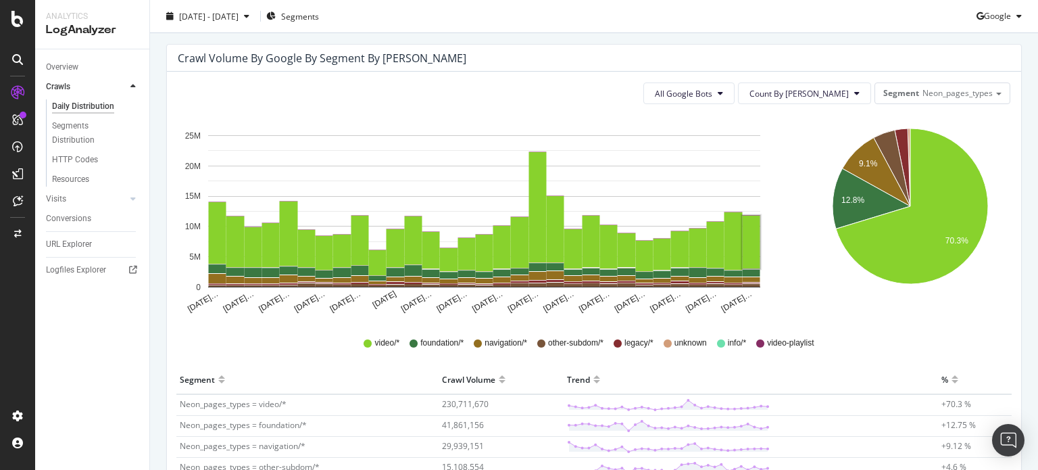
scroll to position [135, 0]
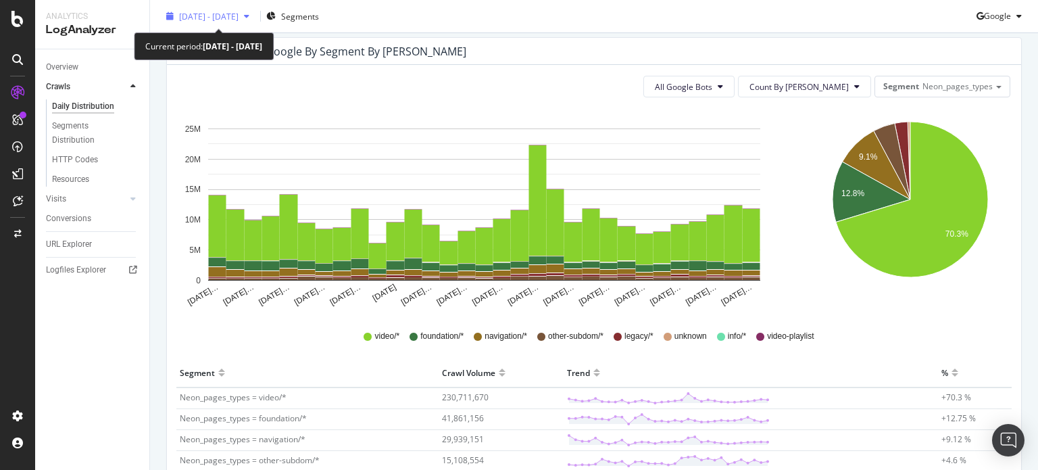
click at [238, 16] on span "[DATE] - [DATE]" at bounding box center [208, 15] width 59 height 11
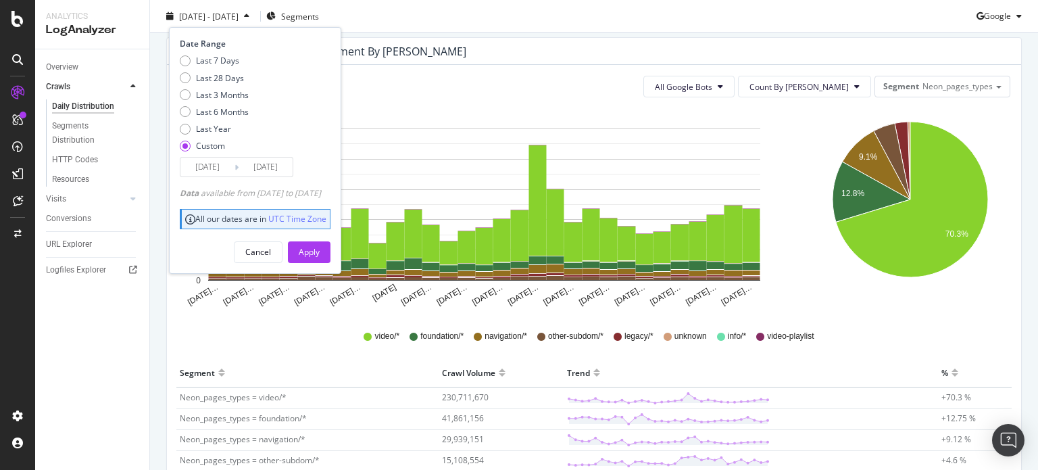
click at [199, 168] on input "[DATE]" at bounding box center [207, 166] width 54 height 19
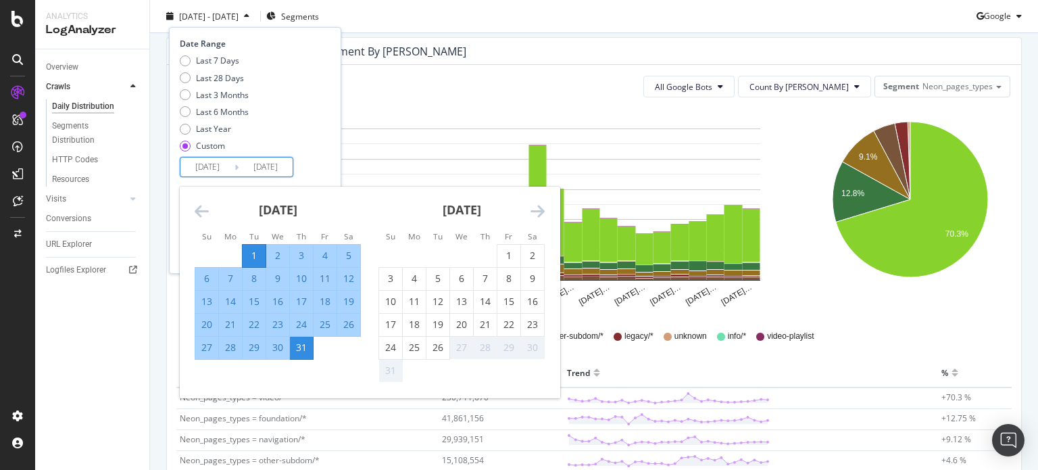
click at [200, 205] on icon "Move backward to switch to the previous month." at bounding box center [202, 211] width 14 height 16
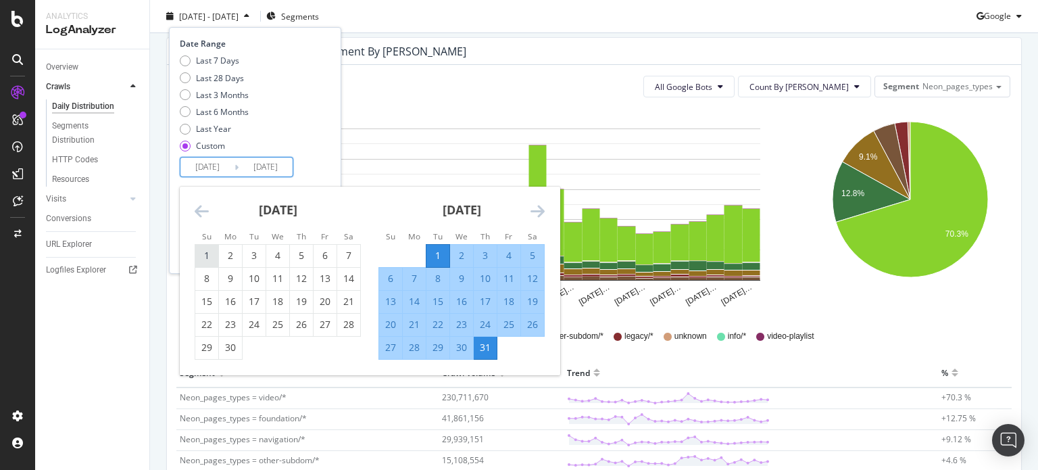
click at [204, 256] on div "1" at bounding box center [206, 256] width 23 height 14
type input "[DATE]"
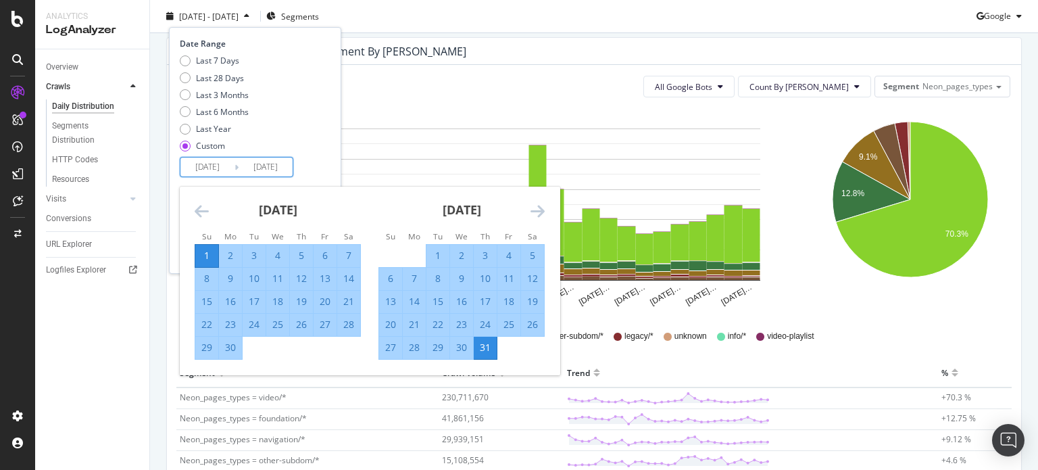
click at [226, 361] on div "[DATE] 1 2 3 4 5 6 7 8 9 10 11 12 13 14 15 16 17 18 19 20 21 22 23 24 25 26 27 …" at bounding box center [553, 285] width 735 height 196
click at [228, 351] on div "30" at bounding box center [230, 348] width 23 height 14
type input "[DATE]"
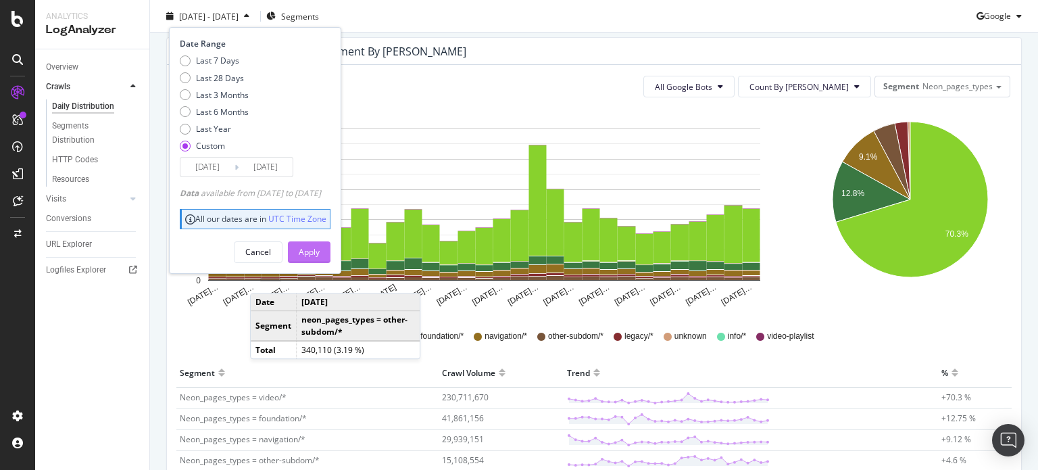
click at [320, 247] on div "Apply" at bounding box center [309, 251] width 21 height 11
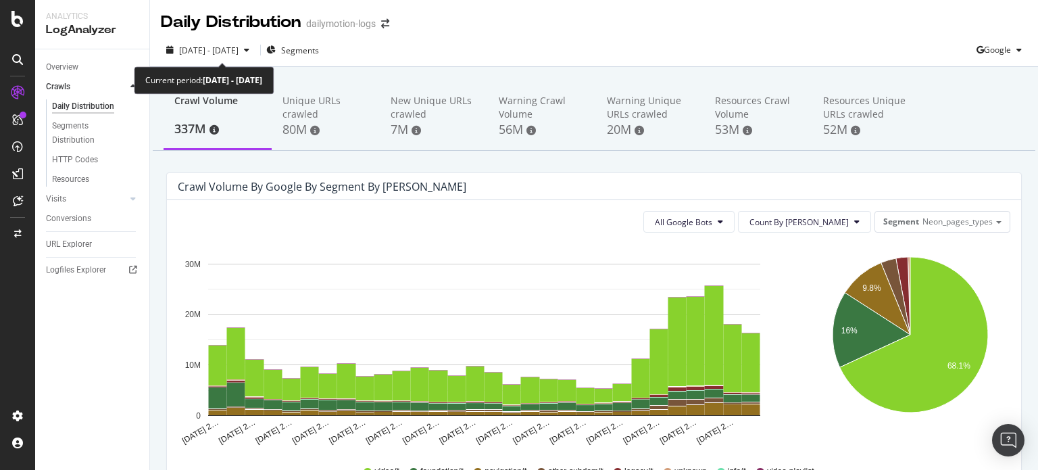
click at [241, 39] on div "[DATE] - [DATE] Segments Google" at bounding box center [594, 50] width 888 height 33
click at [239, 52] on span "[DATE] - [DATE]" at bounding box center [208, 50] width 59 height 11
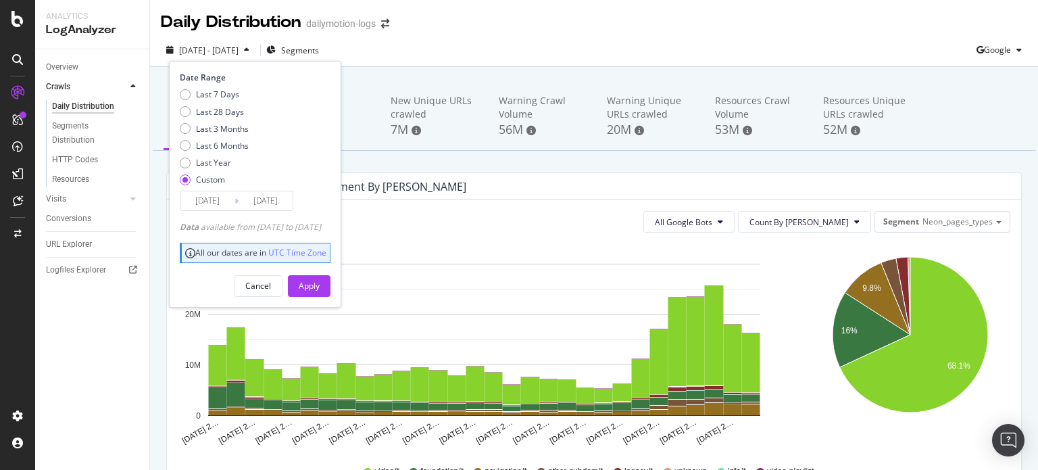
click at [209, 197] on input "[DATE]" at bounding box center [207, 200] width 54 height 19
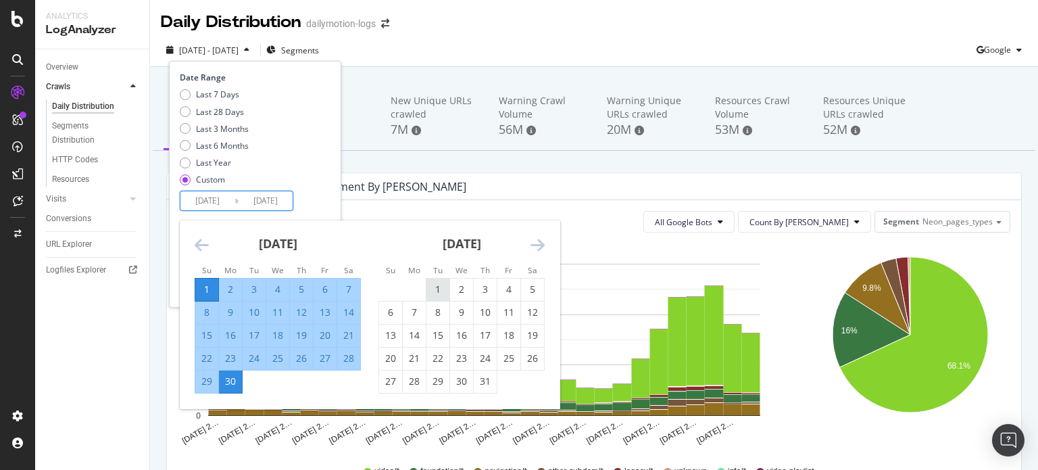
click at [439, 291] on div "1" at bounding box center [438, 290] width 23 height 14
type input "[DATE]"
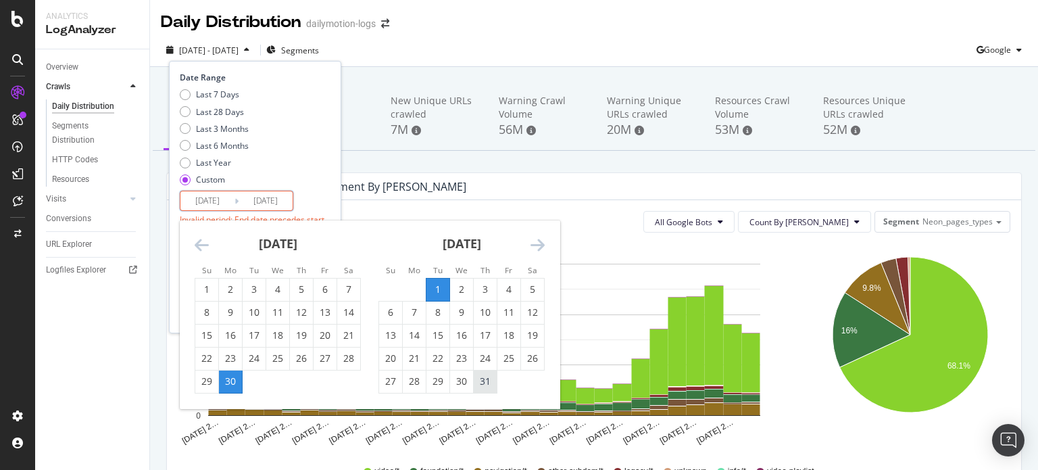
click at [483, 383] on div "31" at bounding box center [485, 381] width 23 height 14
type input "[DATE]"
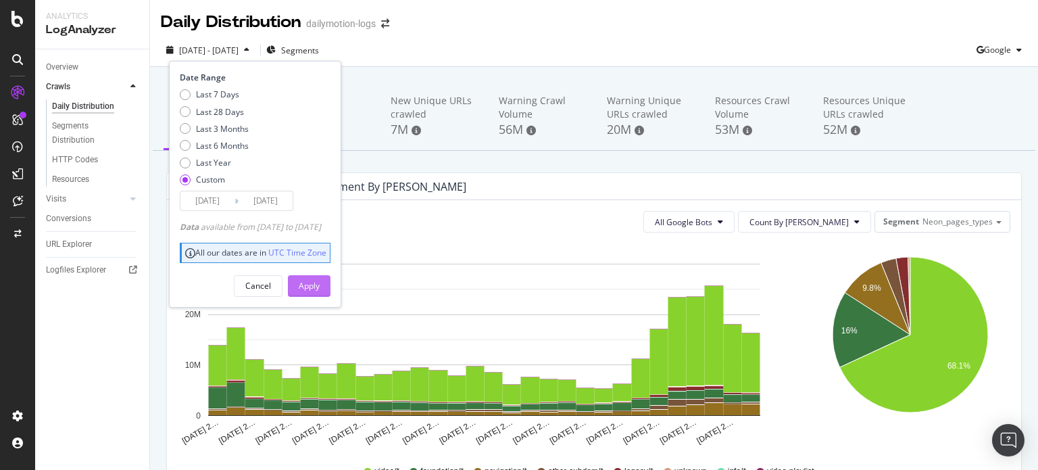
click at [331, 280] on button "Apply" at bounding box center [309, 286] width 43 height 22
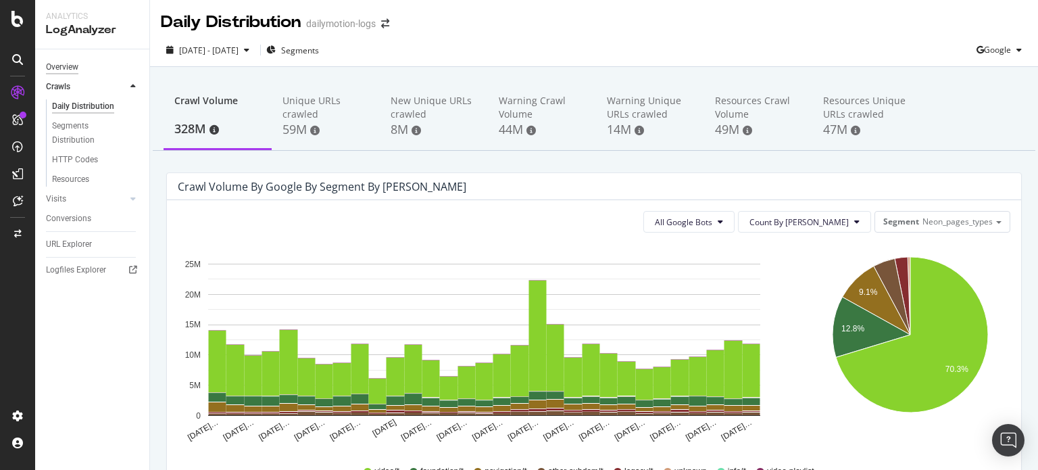
click at [62, 71] on div "Overview" at bounding box center [62, 67] width 32 height 14
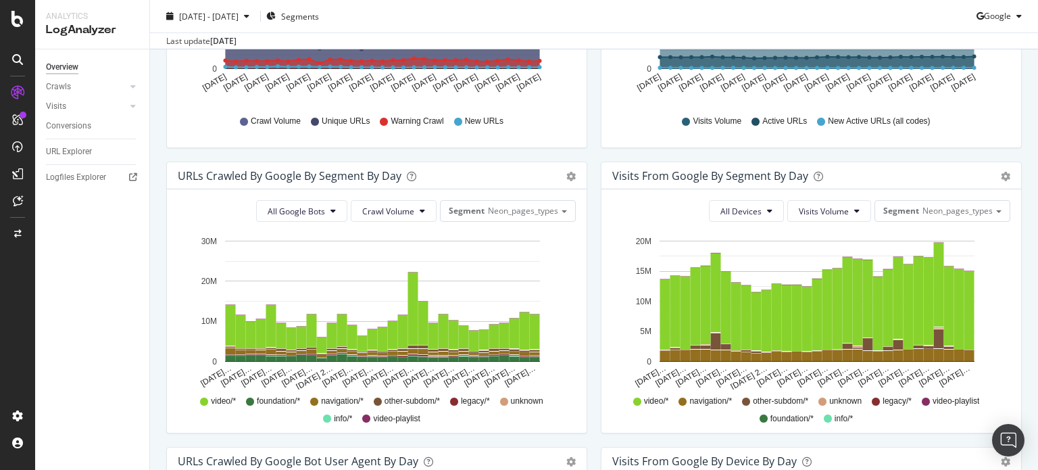
scroll to position [406, 0]
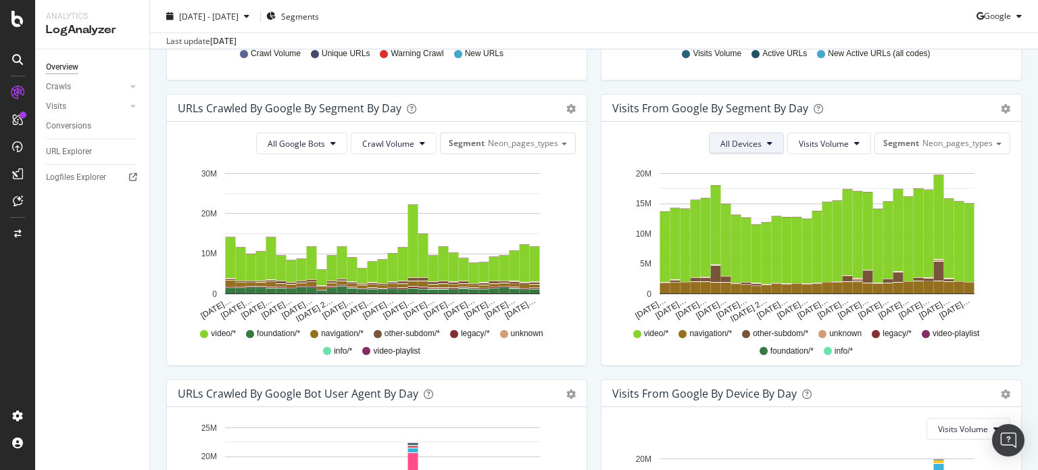
click at [735, 149] on span "All Devices" at bounding box center [741, 143] width 41 height 11
click at [801, 143] on button "Visits Volume" at bounding box center [829, 143] width 84 height 22
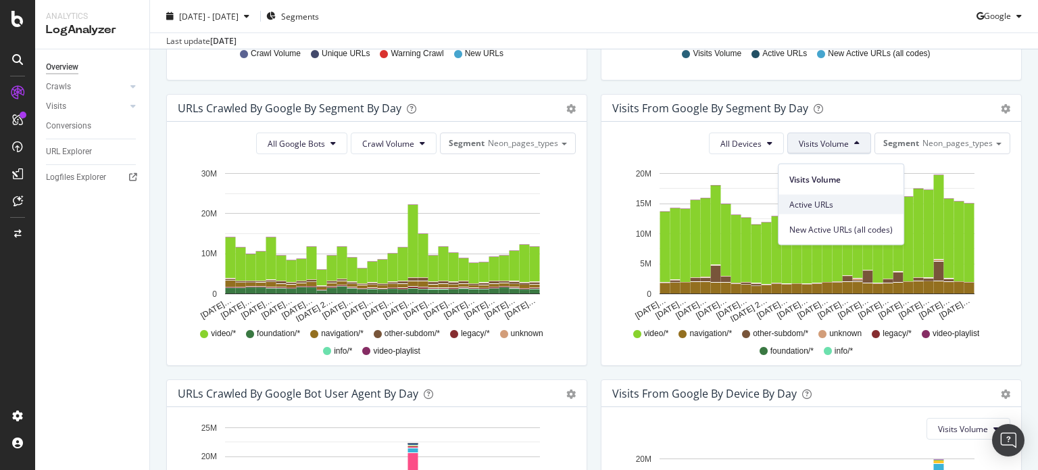
click at [811, 201] on span "Active URLs" at bounding box center [841, 204] width 103 height 12
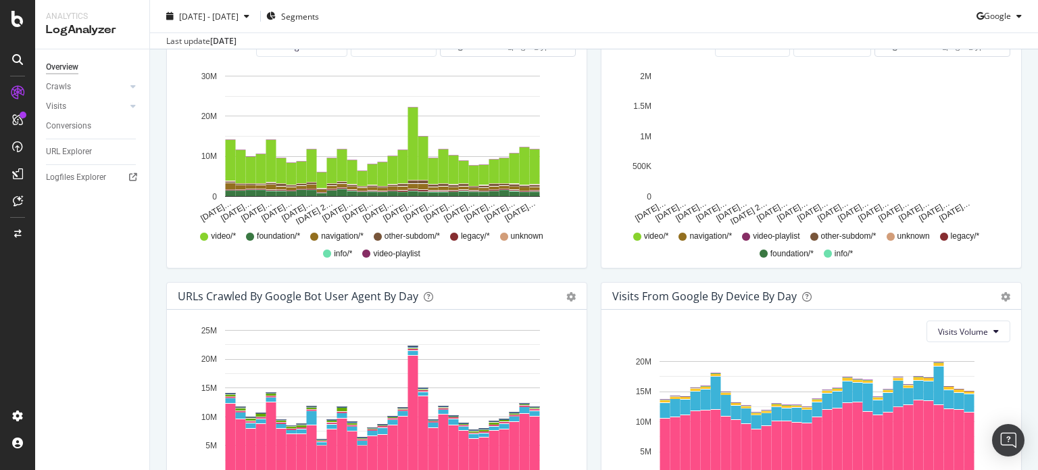
scroll to position [608, 0]
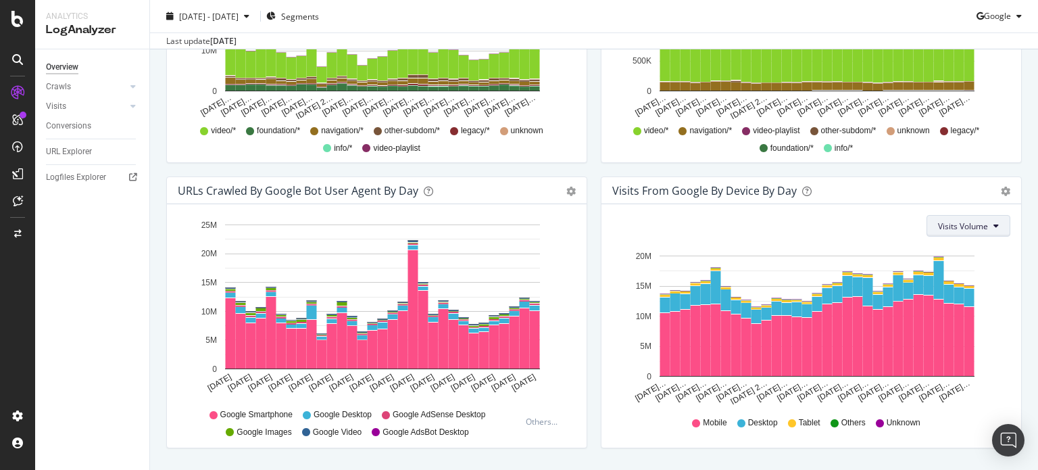
click at [956, 229] on span "Visits Volume" at bounding box center [963, 225] width 50 height 11
click at [946, 278] on div "Active URLs" at bounding box center [953, 286] width 73 height 20
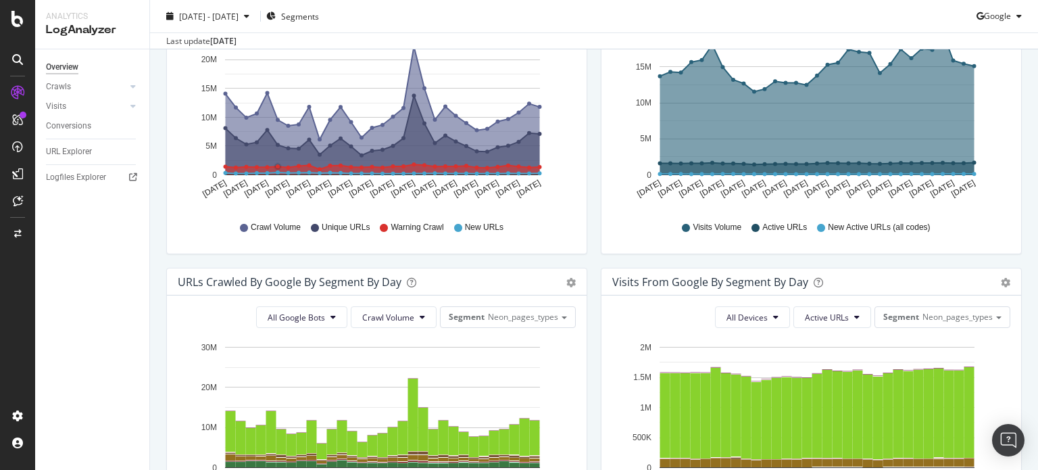
scroll to position [183, 0]
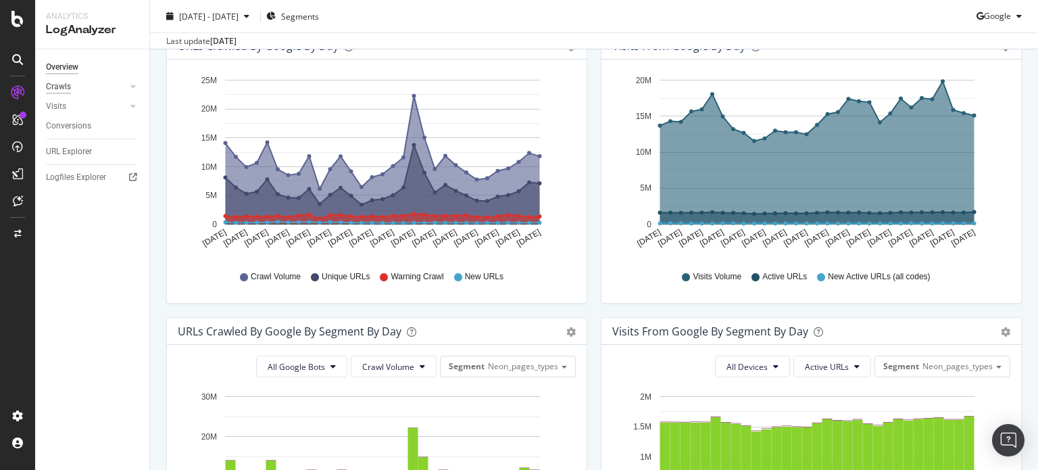
click at [65, 80] on div "Crawls" at bounding box center [58, 87] width 25 height 14
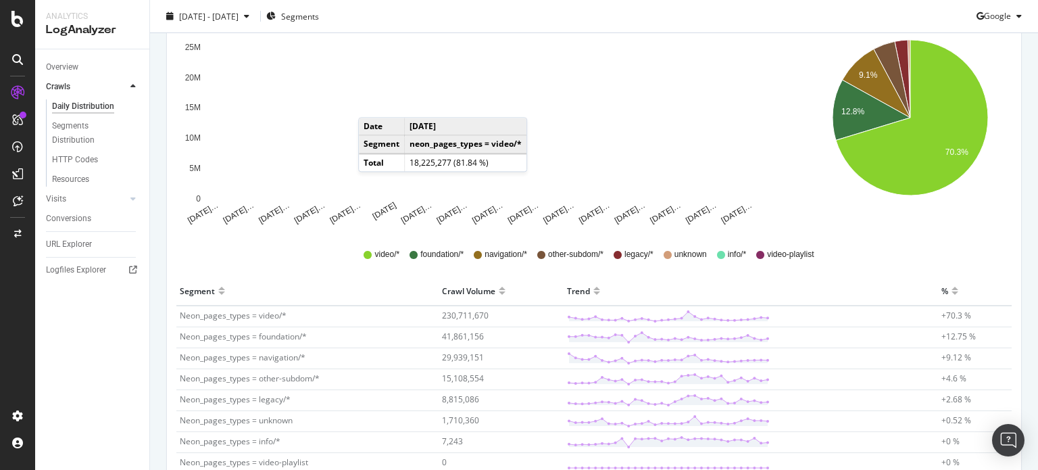
scroll to position [125, 0]
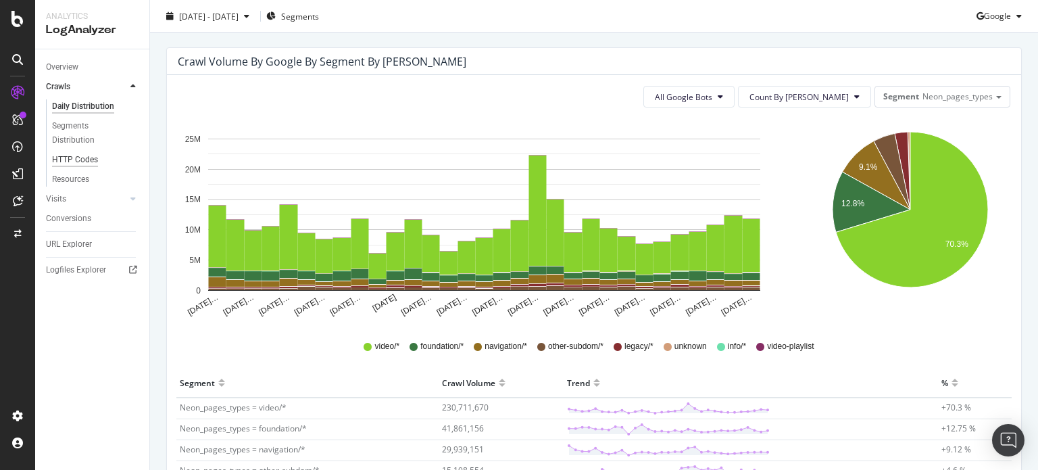
click at [80, 164] on div "HTTP Codes" at bounding box center [75, 160] width 46 height 14
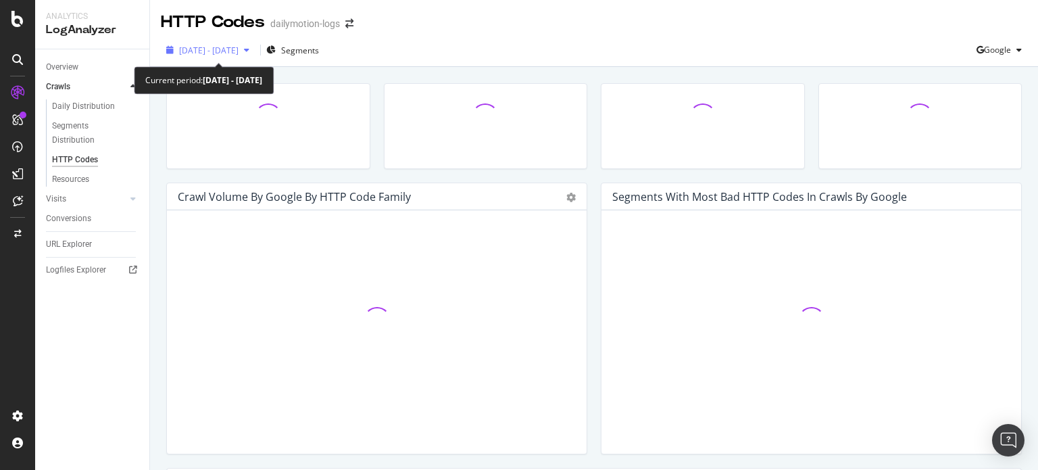
click at [202, 50] on span "[DATE] - [DATE]" at bounding box center [208, 50] width 59 height 11
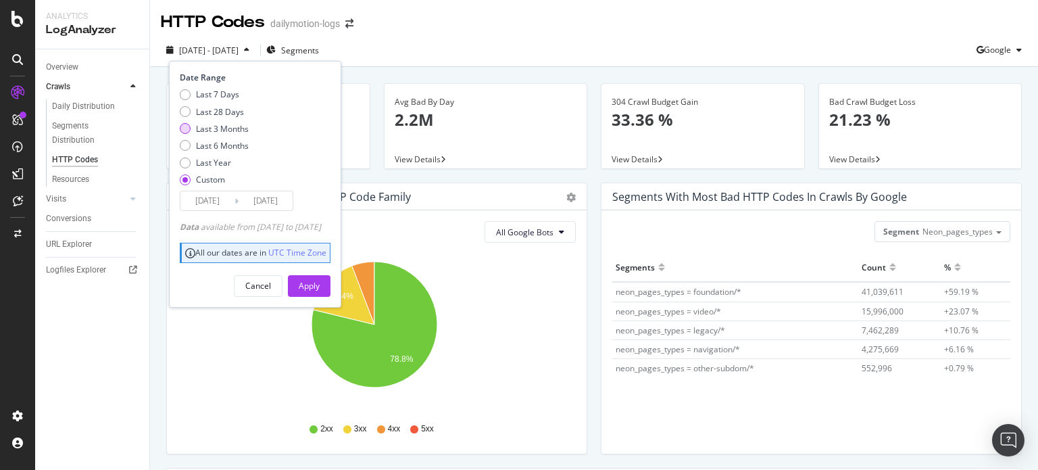
click at [193, 128] on div "Last 3 Months" at bounding box center [214, 128] width 69 height 11
type input "[DATE]"
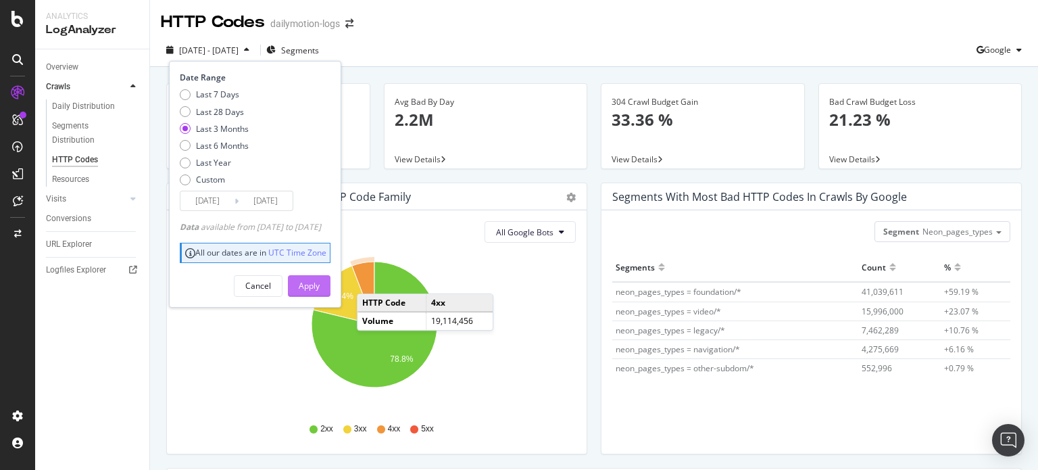
click at [320, 278] on div "Apply" at bounding box center [309, 286] width 21 height 20
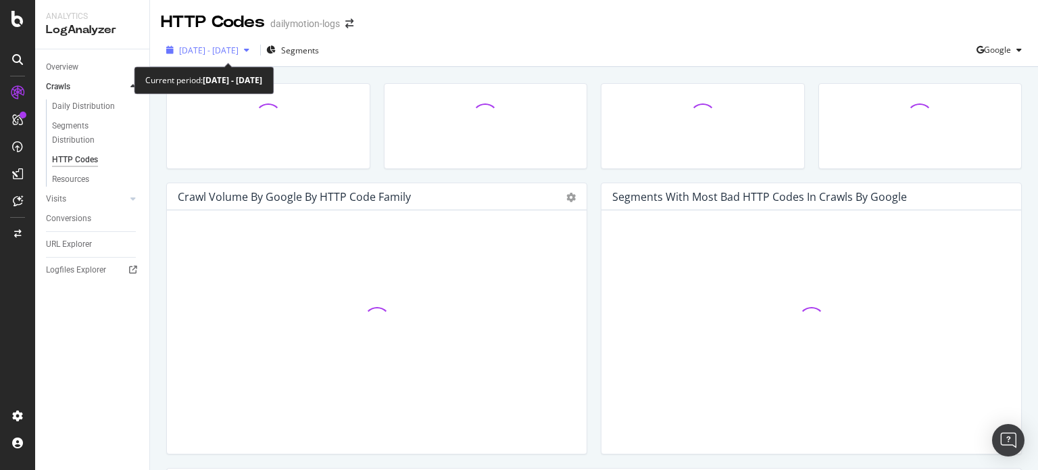
click at [239, 54] on span "[DATE] - [DATE]" at bounding box center [208, 50] width 59 height 11
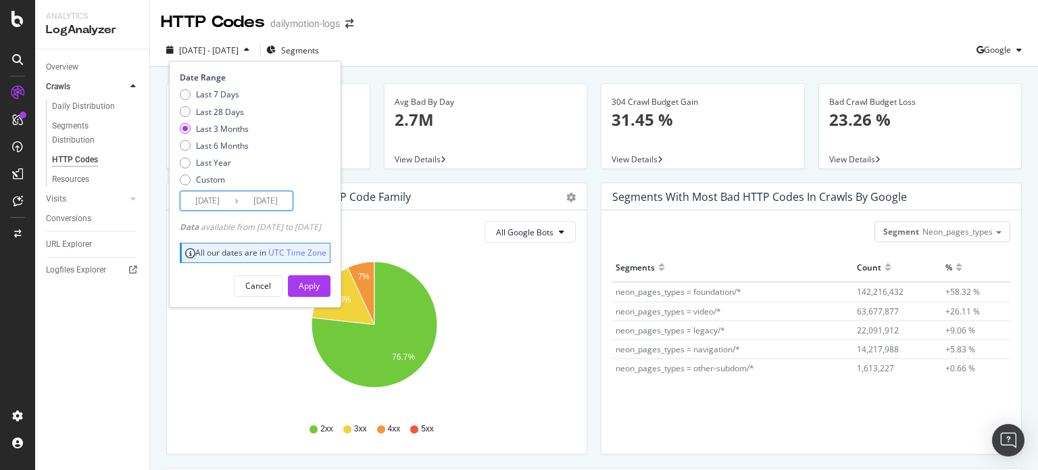
click at [223, 201] on input "[DATE]" at bounding box center [207, 200] width 54 height 19
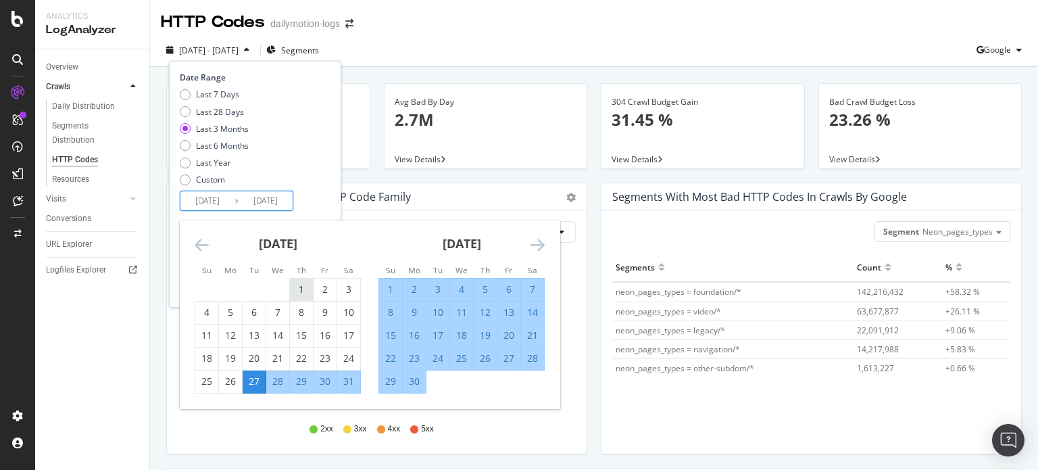
click at [298, 285] on div "1" at bounding box center [301, 290] width 23 height 14
type input "[DATE]"
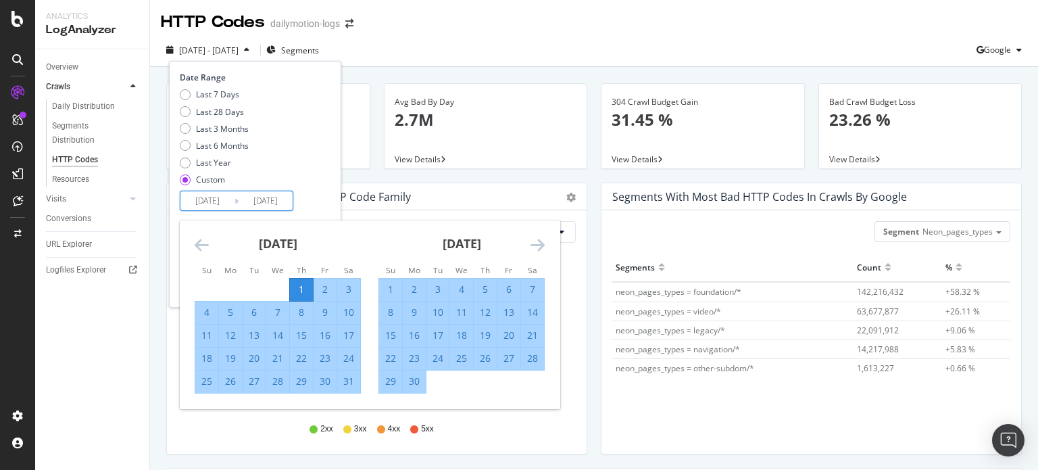
click at [540, 247] on icon "Move forward to switch to the next month." at bounding box center [538, 245] width 14 height 16
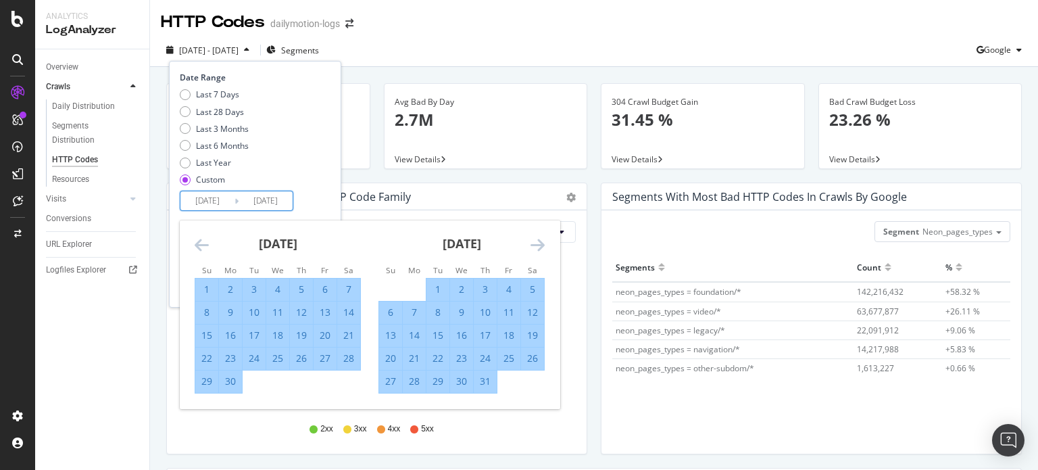
click at [486, 381] on div "31" at bounding box center [485, 381] width 23 height 14
type input "[DATE]"
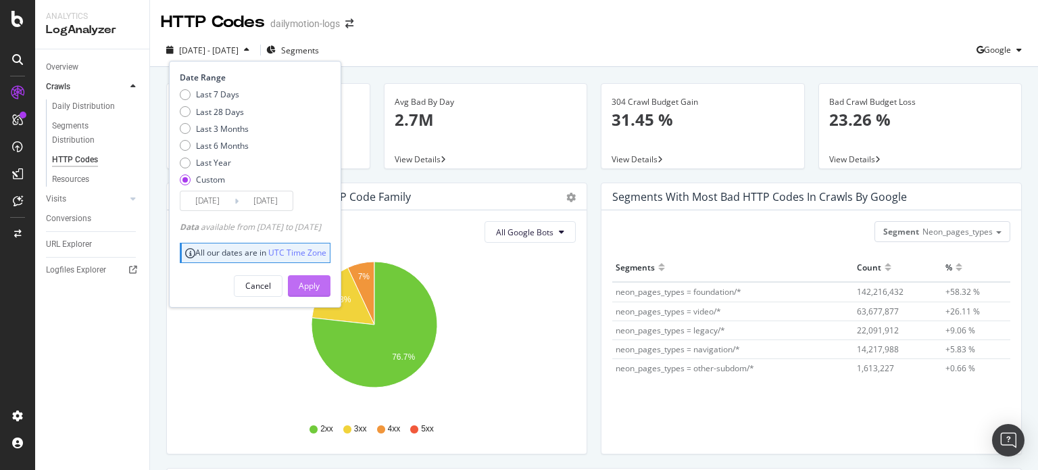
click at [320, 280] on div "Apply" at bounding box center [309, 285] width 21 height 11
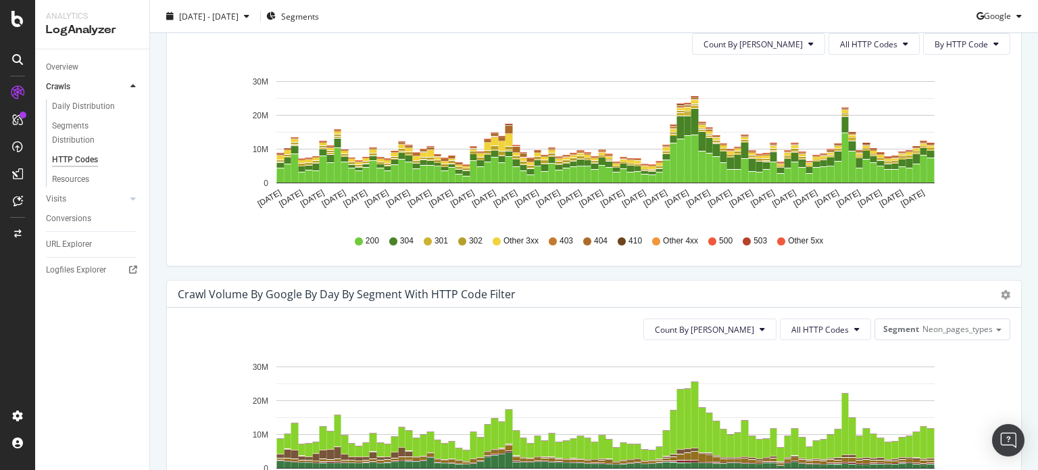
scroll to position [270, 0]
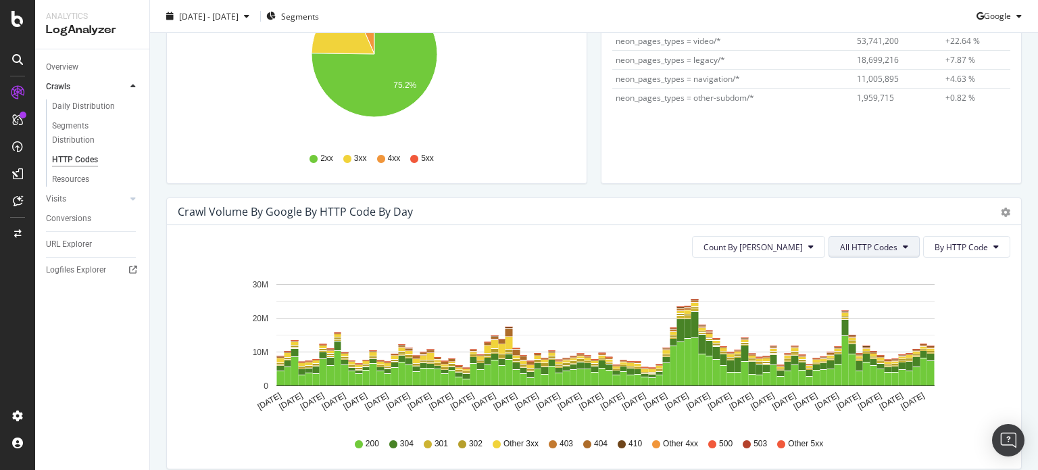
click at [868, 248] on span "All HTTP Codes" at bounding box center [868, 246] width 57 height 11
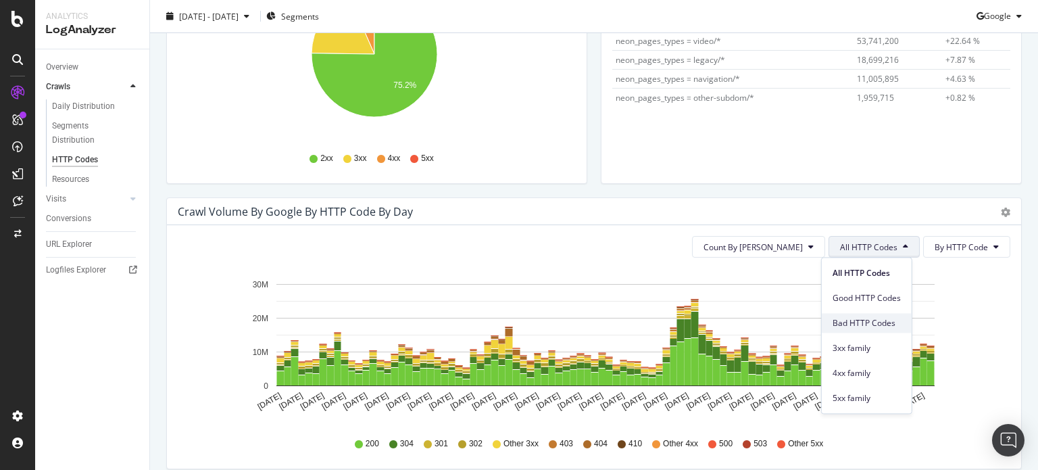
click at [857, 316] on div "Bad HTTP Codes" at bounding box center [867, 323] width 90 height 20
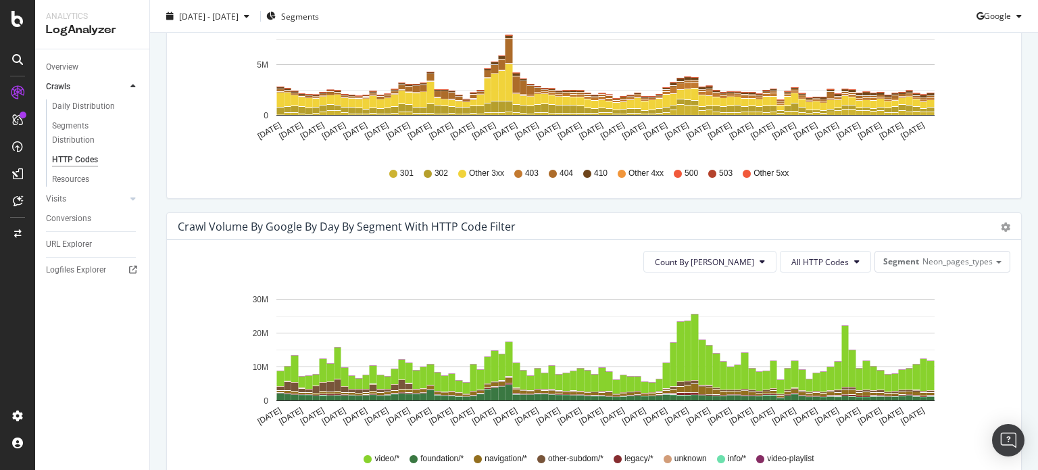
scroll to position [473, 0]
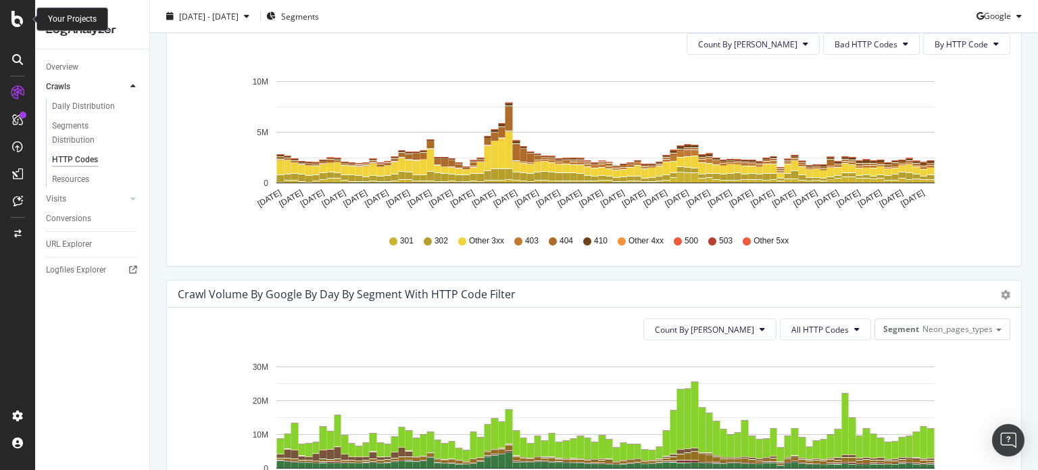
click at [11, 23] on icon at bounding box center [17, 19] width 12 height 16
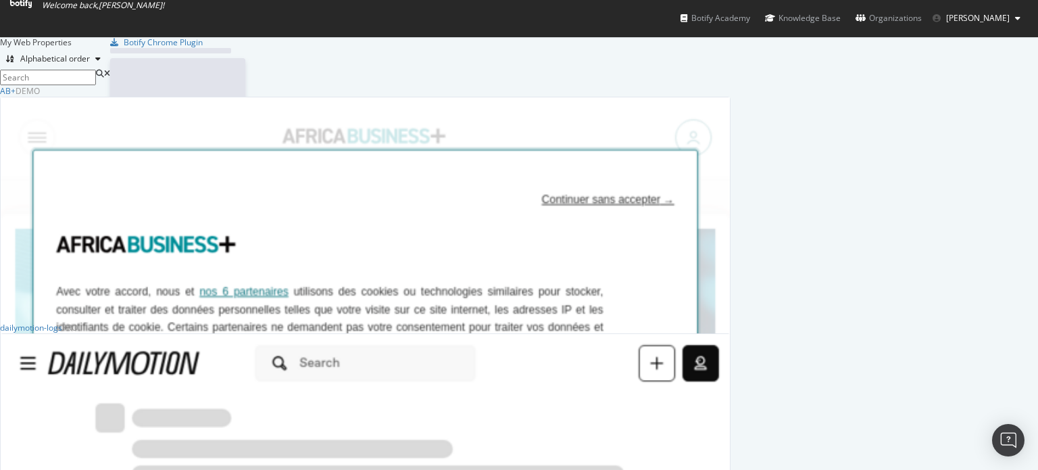
scroll to position [460, 1017]
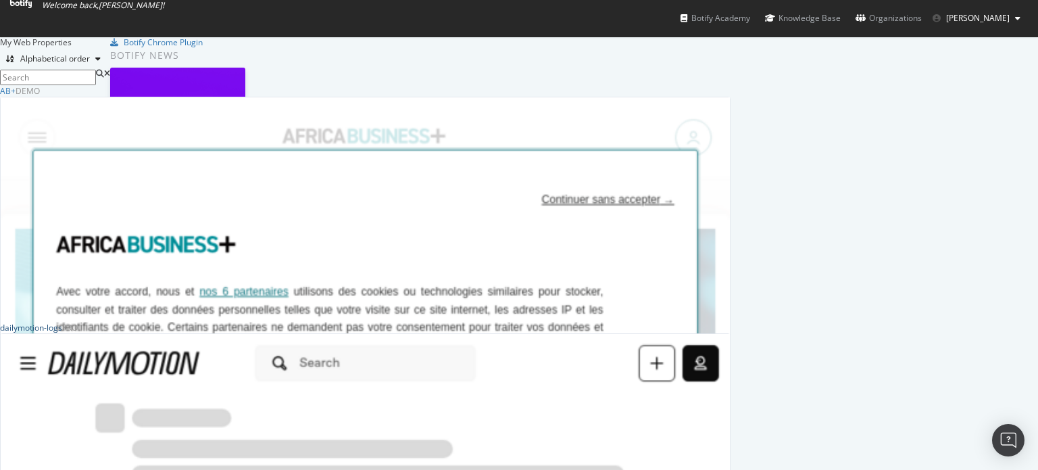
click at [62, 333] on div "dailymotion-logs" at bounding box center [31, 327] width 62 height 11
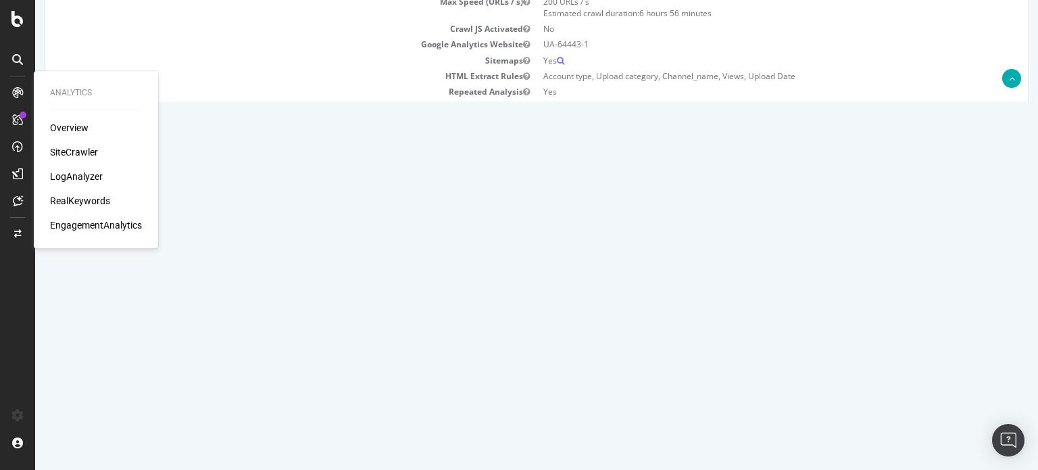
scroll to position [270, 0]
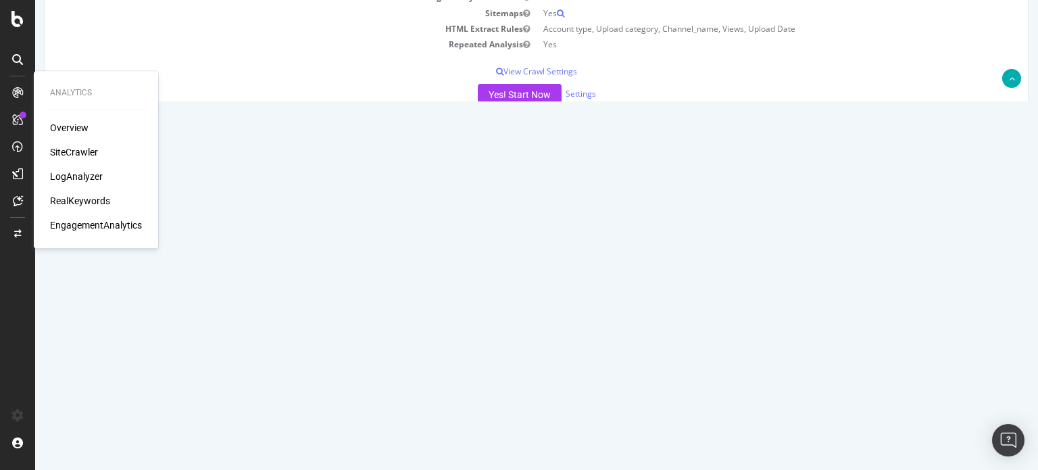
click at [263, 223] on link "Report" at bounding box center [248, 221] width 30 height 11
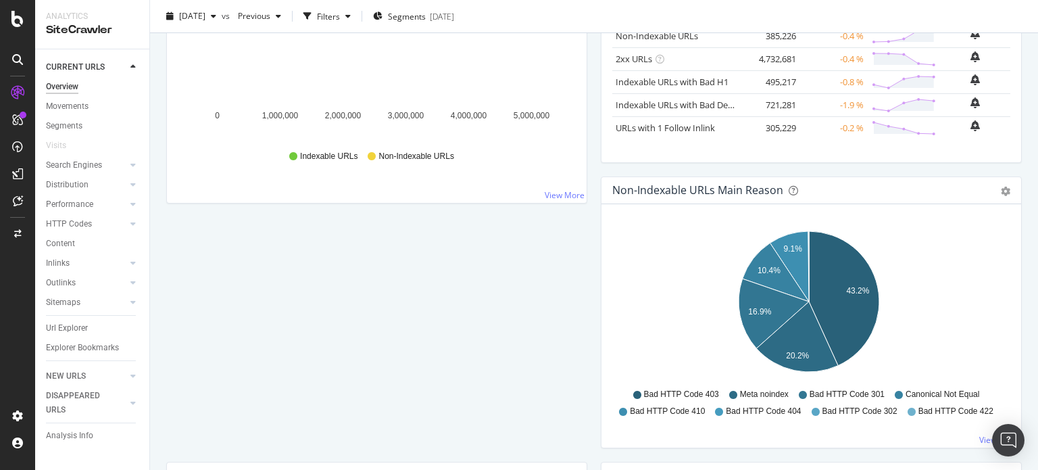
scroll to position [338, 0]
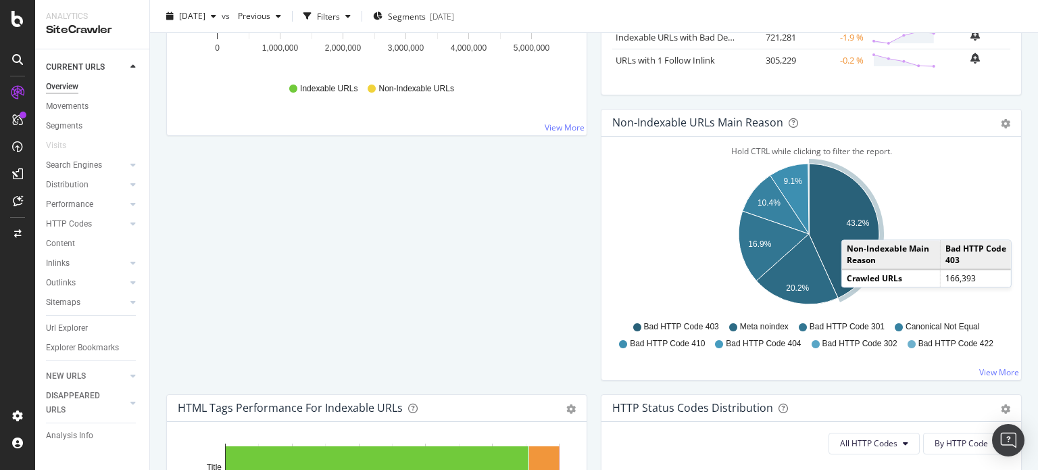
click at [850, 225] on text "43.2%" at bounding box center [857, 222] width 23 height 9
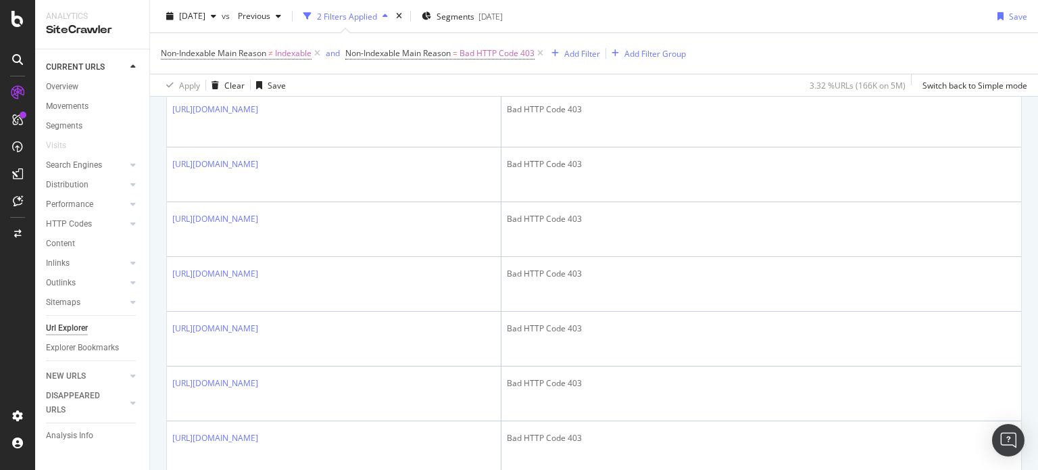
scroll to position [338, 0]
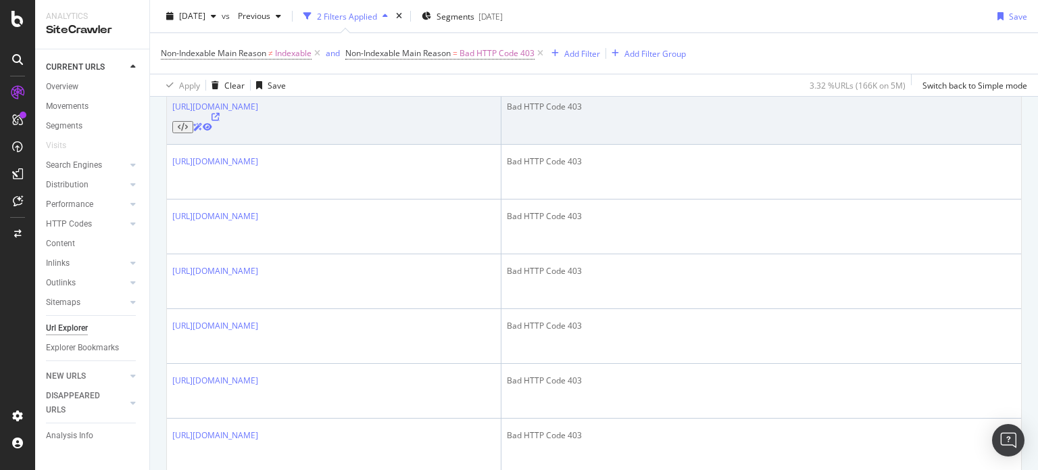
click at [220, 120] on icon at bounding box center [216, 117] width 8 height 8
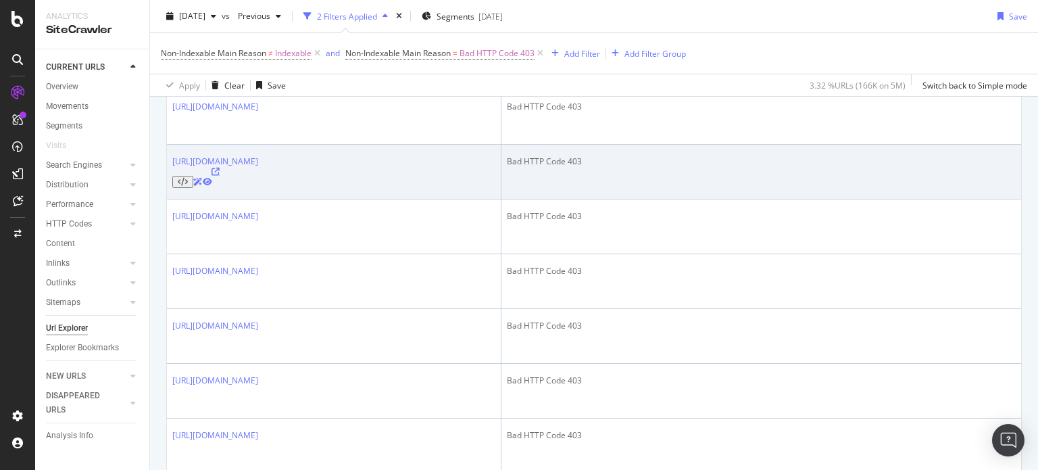
click at [220, 168] on icon at bounding box center [216, 172] width 8 height 8
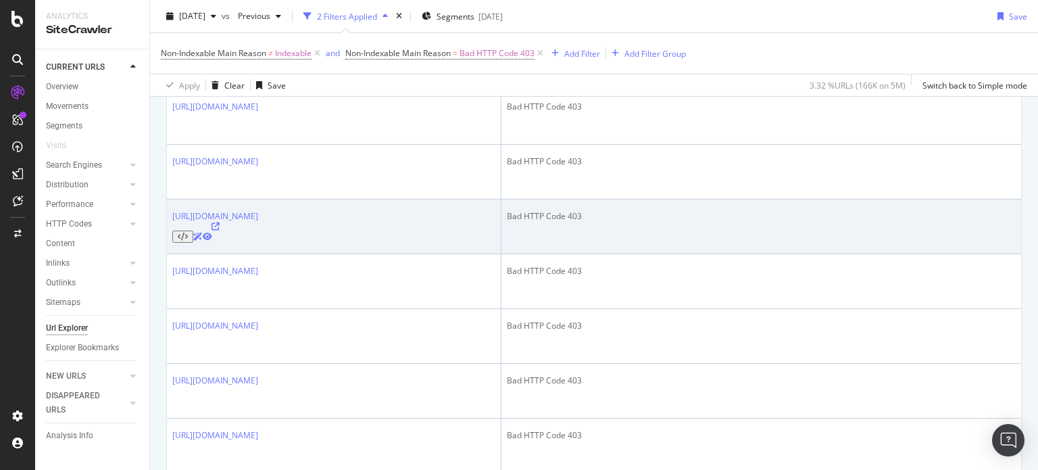
click at [220, 222] on icon at bounding box center [216, 226] width 8 height 8
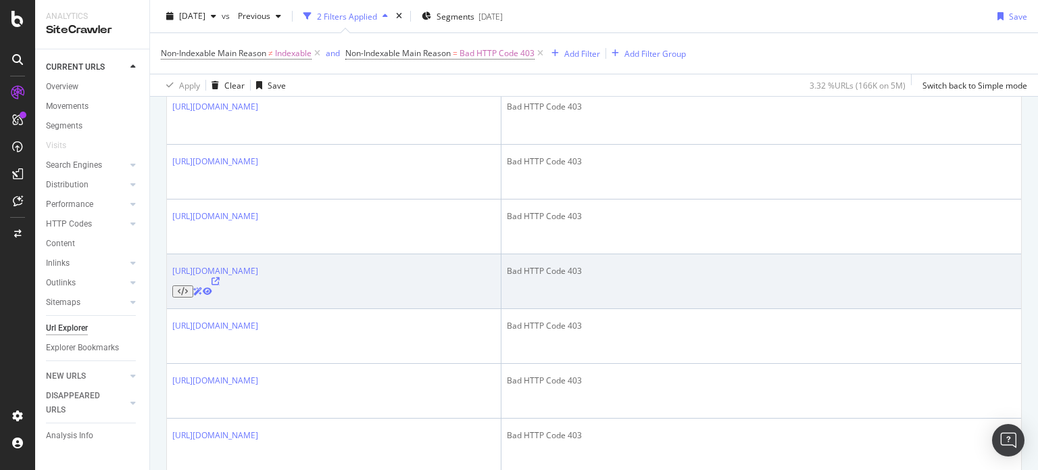
click at [220, 277] on icon at bounding box center [216, 281] width 8 height 8
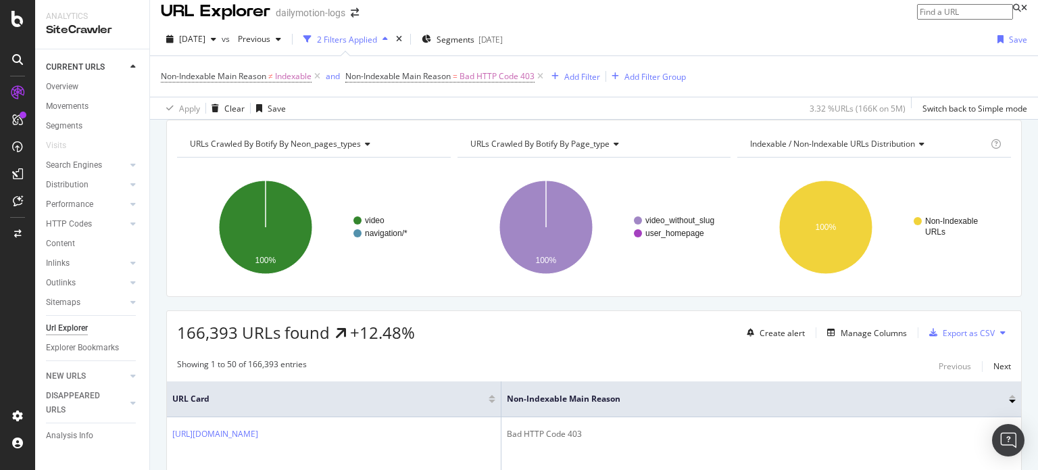
scroll to position [0, 0]
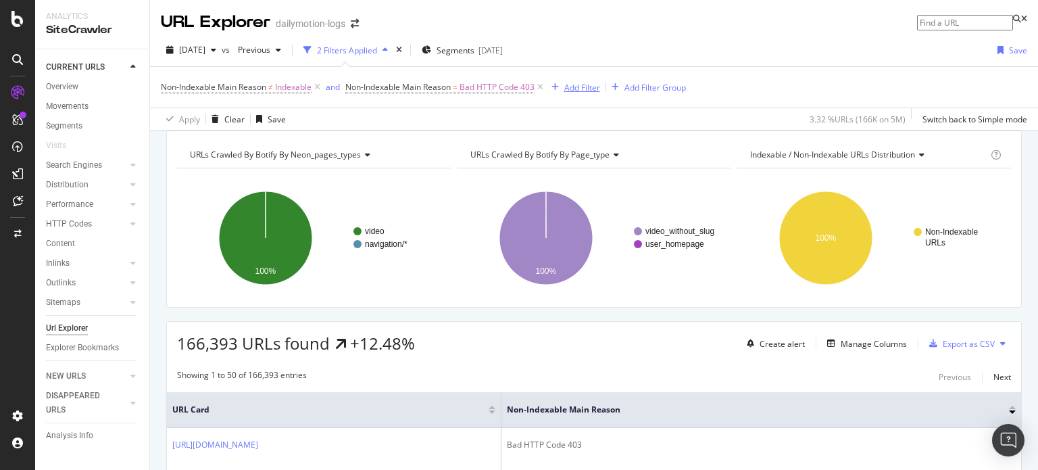
click at [586, 87] on div "Add Filter" at bounding box center [582, 87] width 36 height 11
click at [451, 107] on div "Non-Indexable Main Reason ≠ Indexable and Non-Indexable Main Reason = Bad HTTP …" at bounding box center [594, 87] width 867 height 41
click at [641, 87] on div "Add Filter Group" at bounding box center [656, 87] width 62 height 11
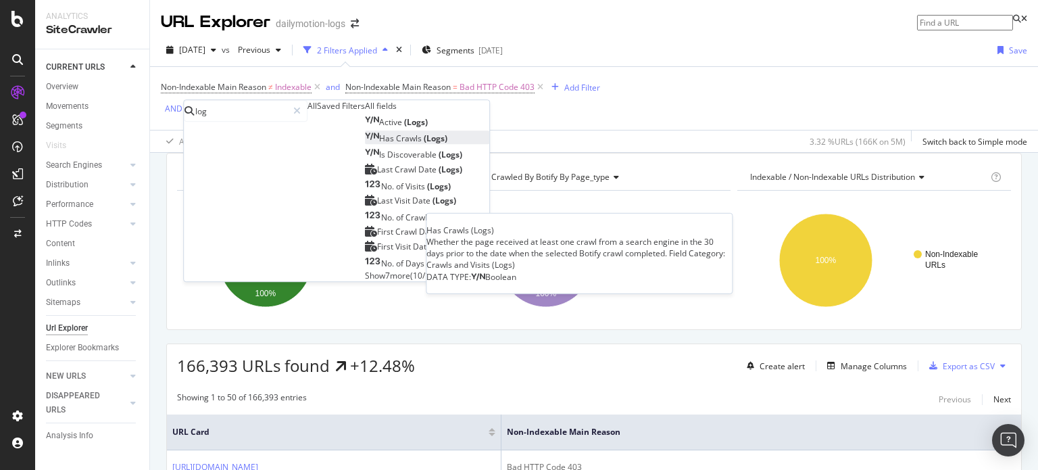
type input "log"
click at [396, 144] on span "Crawls" at bounding box center [410, 137] width 28 height 11
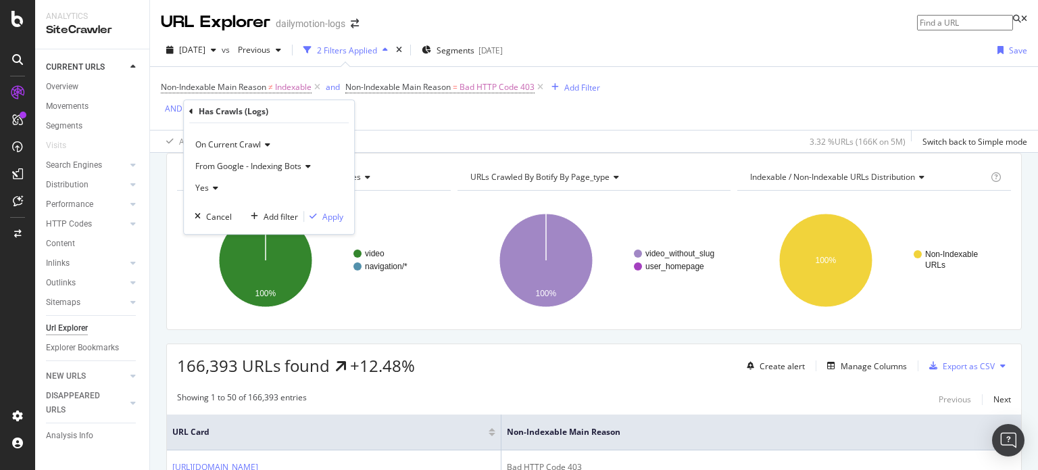
click at [220, 185] on div "Yes" at bounding box center [269, 188] width 149 height 22
click at [234, 148] on span "On Current Crawl" at bounding box center [228, 144] width 66 height 11
click at [310, 135] on div "On Current Crawl" at bounding box center [269, 145] width 149 height 22
click at [209, 217] on div "Cancel" at bounding box center [219, 216] width 26 height 11
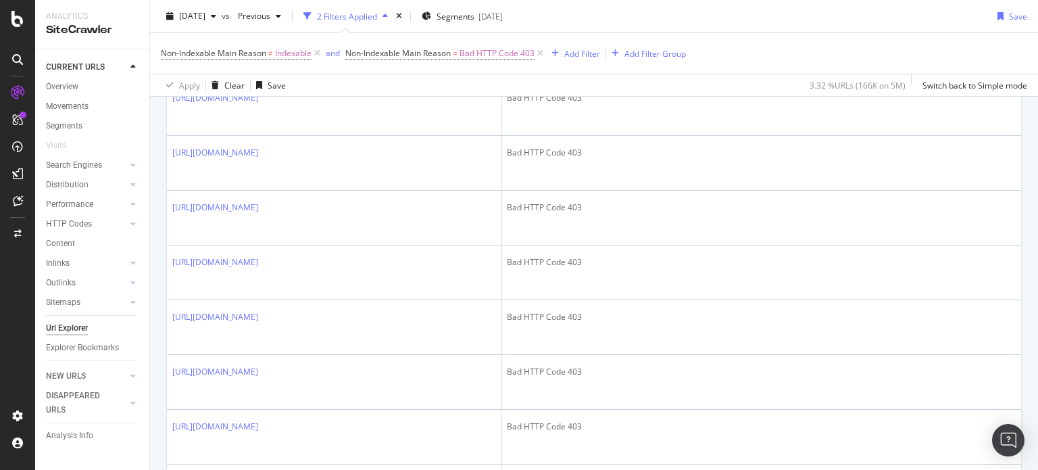
scroll to position [1869, 0]
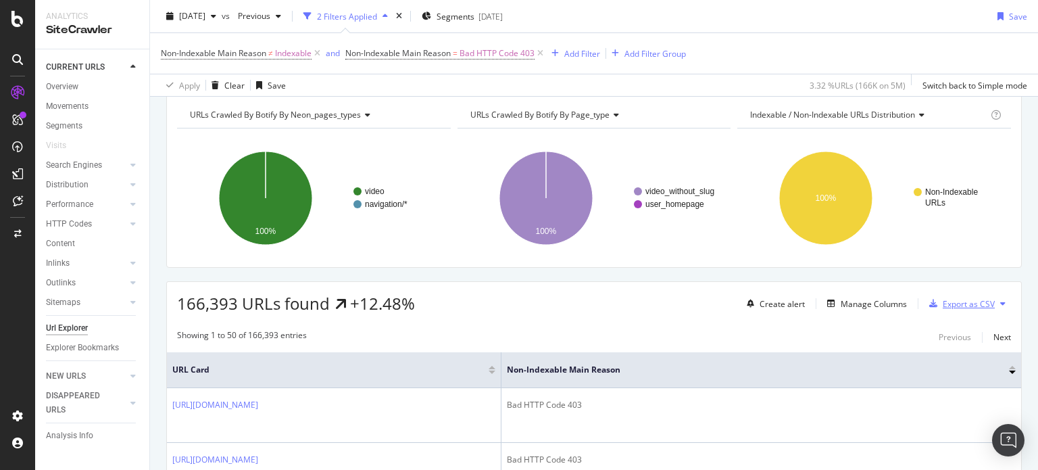
scroll to position [0, 0]
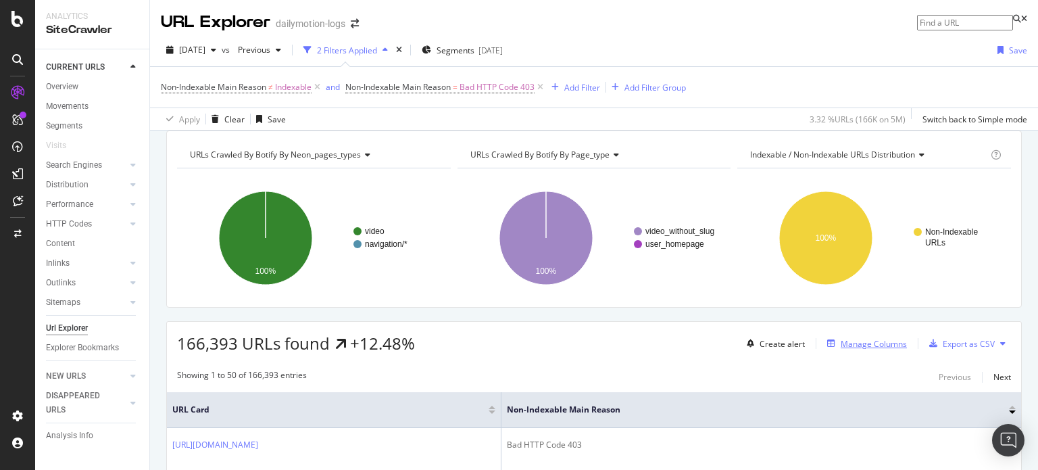
click at [853, 349] on div "Manage Columns" at bounding box center [874, 343] width 66 height 11
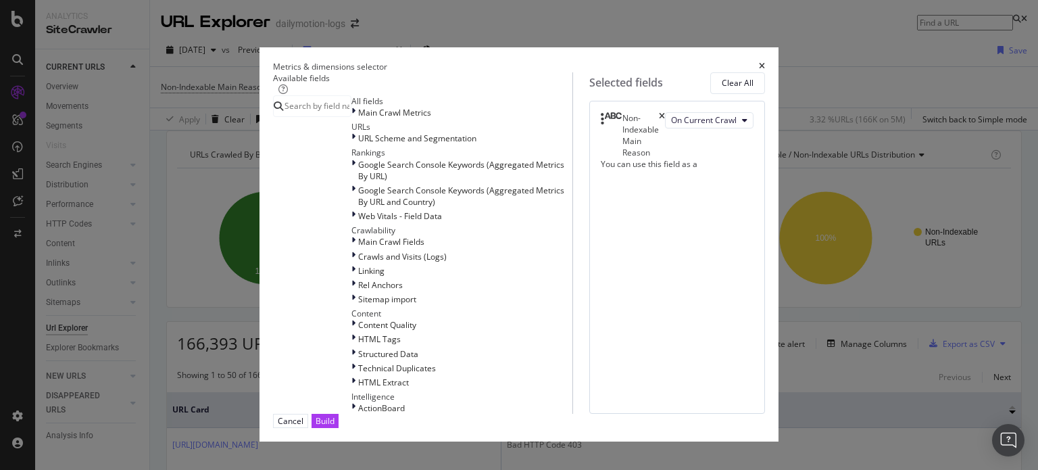
click at [661, 228] on div "Non-Indexable Main Reason On Current Crawl You can use this field as a To pick …" at bounding box center [677, 258] width 176 height 314
click at [352, 118] on div "Main Crawl Metrics" at bounding box center [462, 112] width 221 height 11
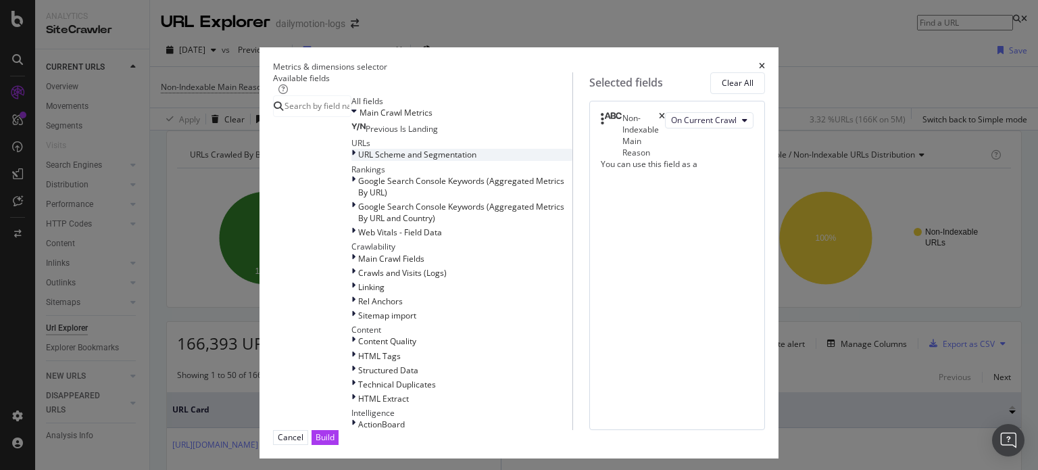
click at [358, 160] on span "URL Scheme and Segmentation" at bounding box center [417, 154] width 118 height 11
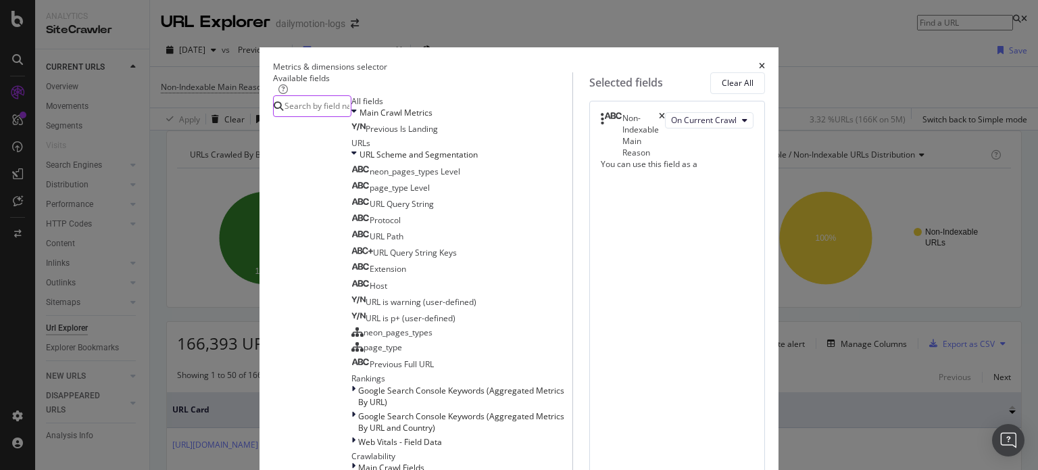
click at [343, 116] on input "modal" at bounding box center [317, 106] width 68 height 20
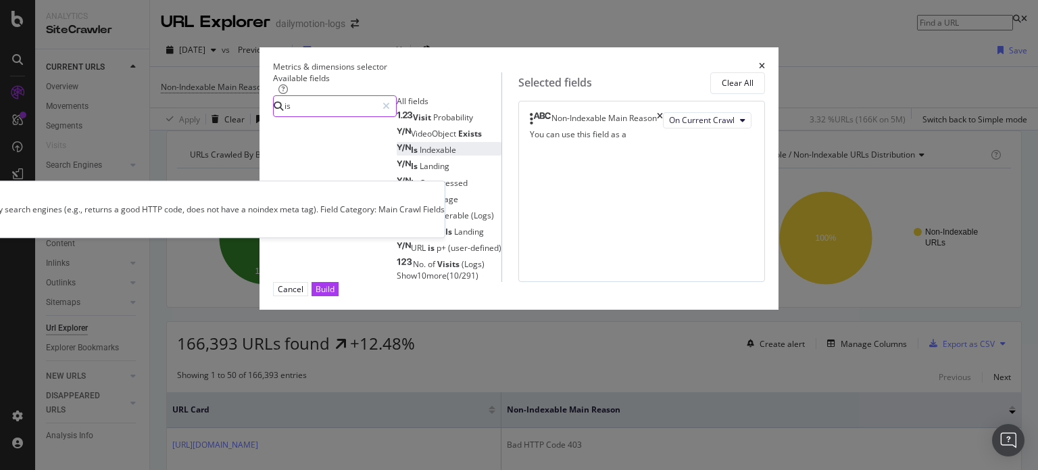
type input "is"
click at [420, 155] on span "Indexable" at bounding box center [438, 149] width 37 height 11
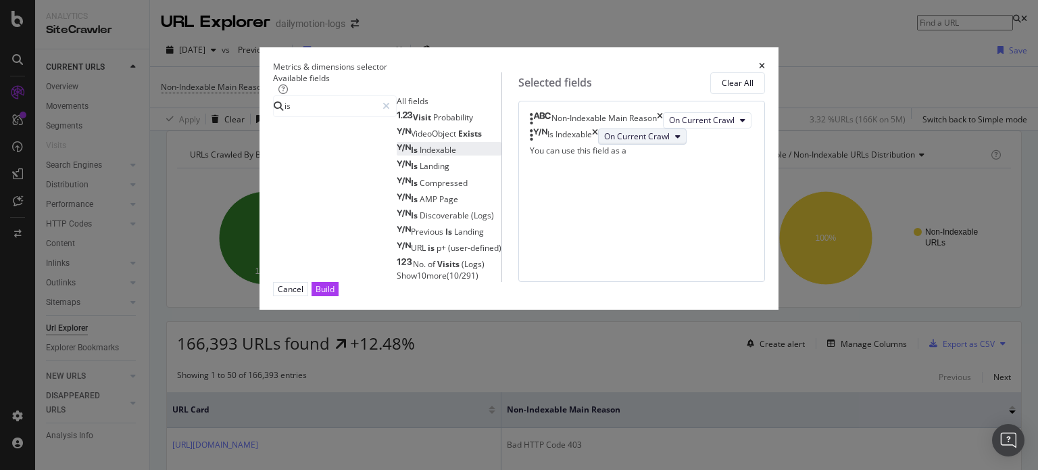
click at [604, 142] on span "On Current Crawl" at bounding box center [637, 135] width 66 height 11
click at [622, 255] on span "On Compared Crawl" at bounding box center [600, 257] width 76 height 12
click at [335, 295] on div "Build" at bounding box center [325, 288] width 19 height 11
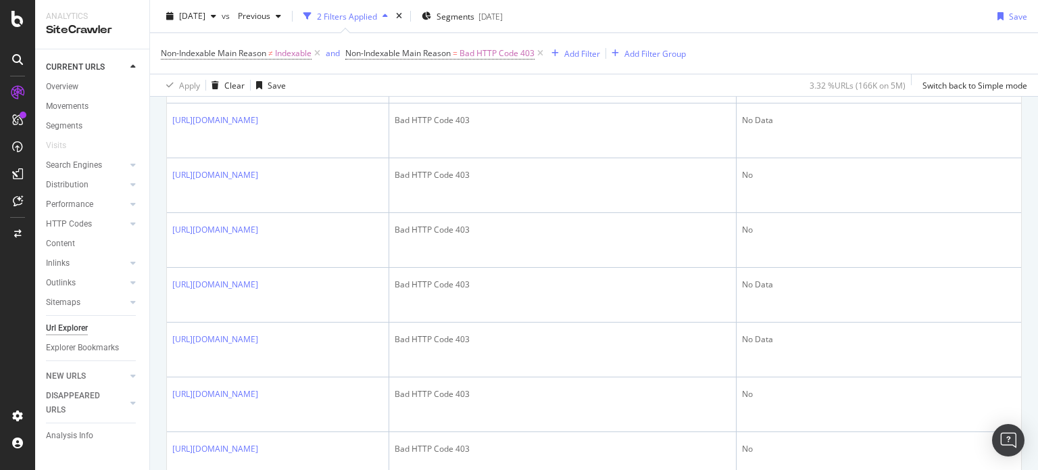
scroll to position [658, 0]
